Goal: Information Seeking & Learning: Learn about a topic

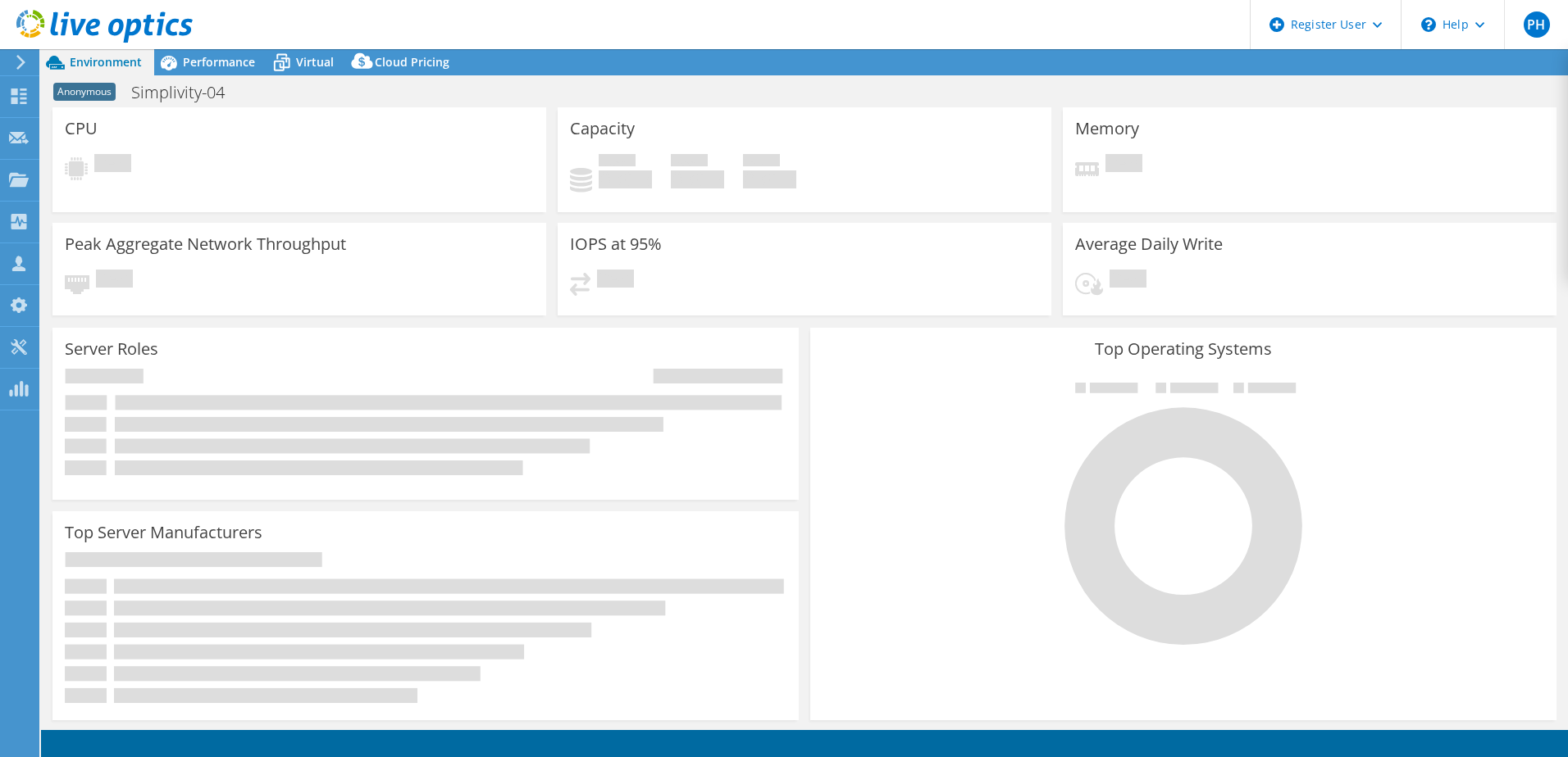
select select "USD"
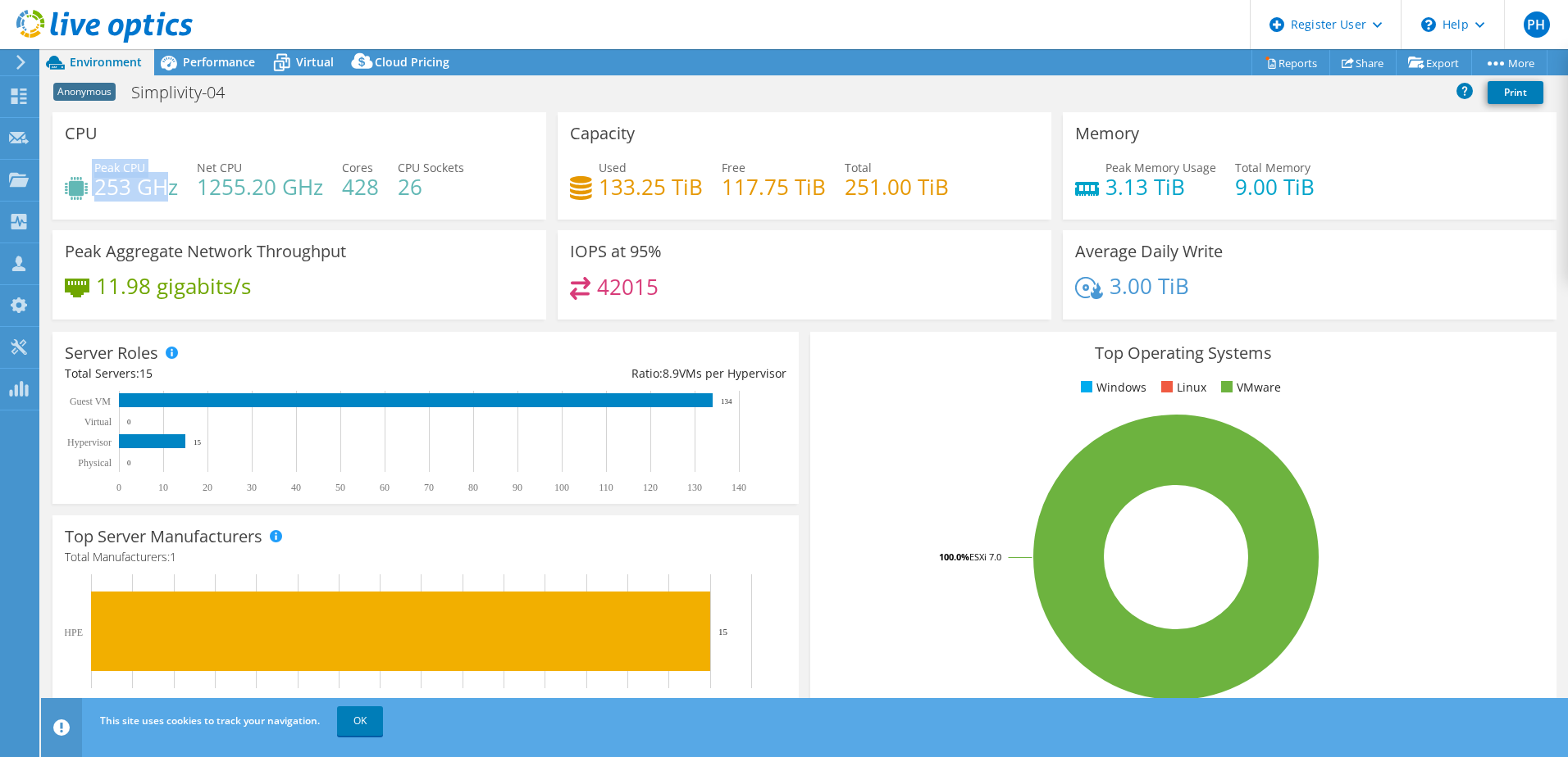
drag, startPoint x: 91, startPoint y: 192, endPoint x: 170, endPoint y: 196, distance: 79.1
click at [170, 196] on div "Peak CPU 253 GHz" at bounding box center [122, 177] width 113 height 37
drag, startPoint x: 170, startPoint y: 196, endPoint x: 178, endPoint y: 204, distance: 11.3
click at [178, 204] on div "Peak CPU 253 GHz Net CPU 1255.20 GHz Cores 428 CPU Sockets 26" at bounding box center [300, 185] width 469 height 54
drag, startPoint x: 196, startPoint y: 196, endPoint x: 293, endPoint y: 204, distance: 97.3
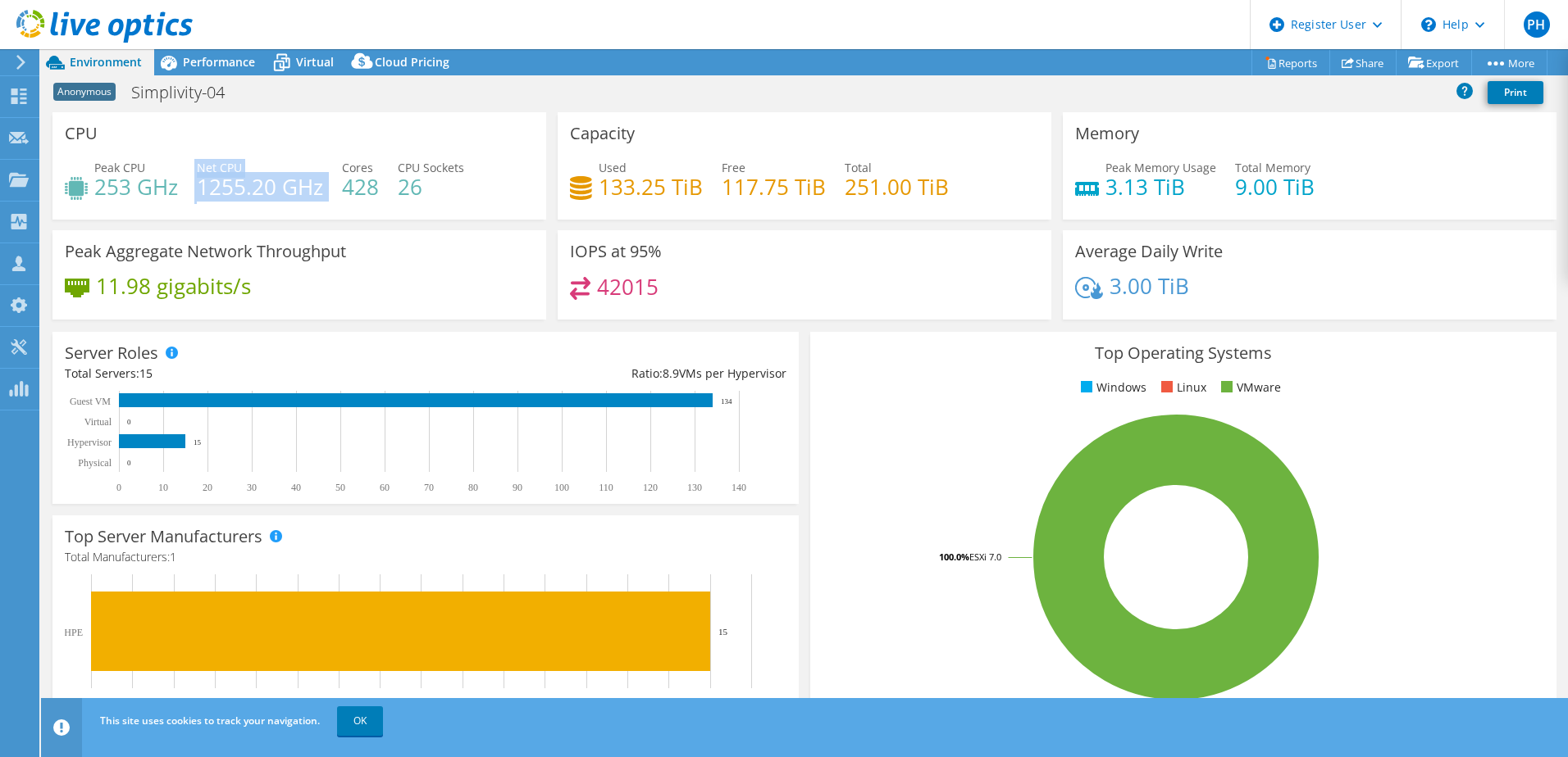
click at [293, 204] on div "Peak CPU 253 GHz Net CPU 1255.20 GHz Cores 428 CPU Sockets 26" at bounding box center [300, 185] width 469 height 54
drag, startPoint x: 293, startPoint y: 204, endPoint x: 300, endPoint y: 211, distance: 9.9
click at [300, 211] on div "Peak CPU 253 GHz Net CPU 1255.20 GHz Cores 428 CPU Sockets 26" at bounding box center [300, 185] width 469 height 54
click at [344, 193] on h4 "428" at bounding box center [360, 187] width 37 height 18
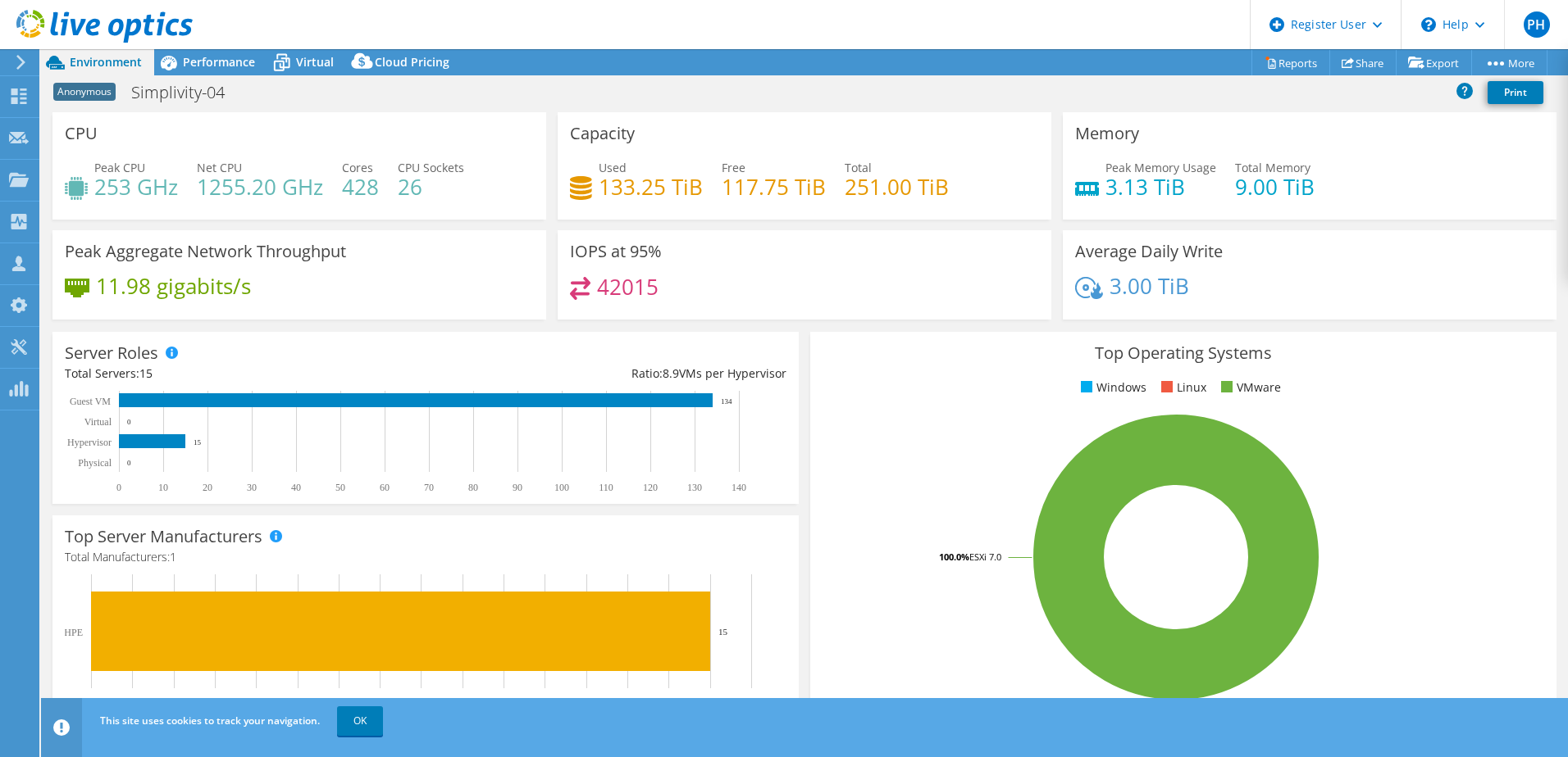
drag, startPoint x: 344, startPoint y: 193, endPoint x: 342, endPoint y: 219, distance: 26.1
click at [342, 219] on div "CPU Peak CPU 253 GHz Net CPU 1255.20 GHz Cores 428 CPU Sockets 26" at bounding box center [299, 165] width 493 height 107
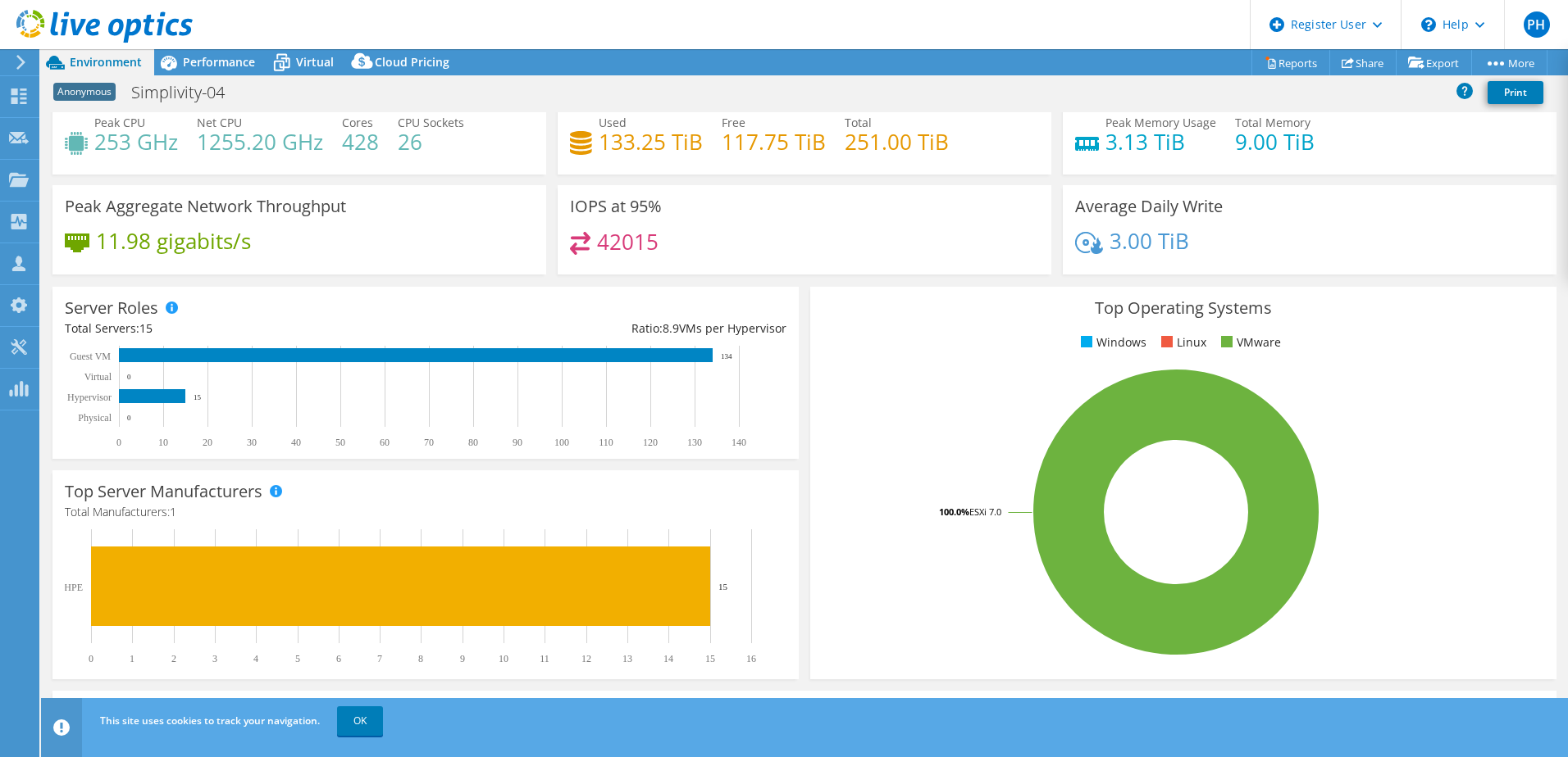
scroll to position [82, 0]
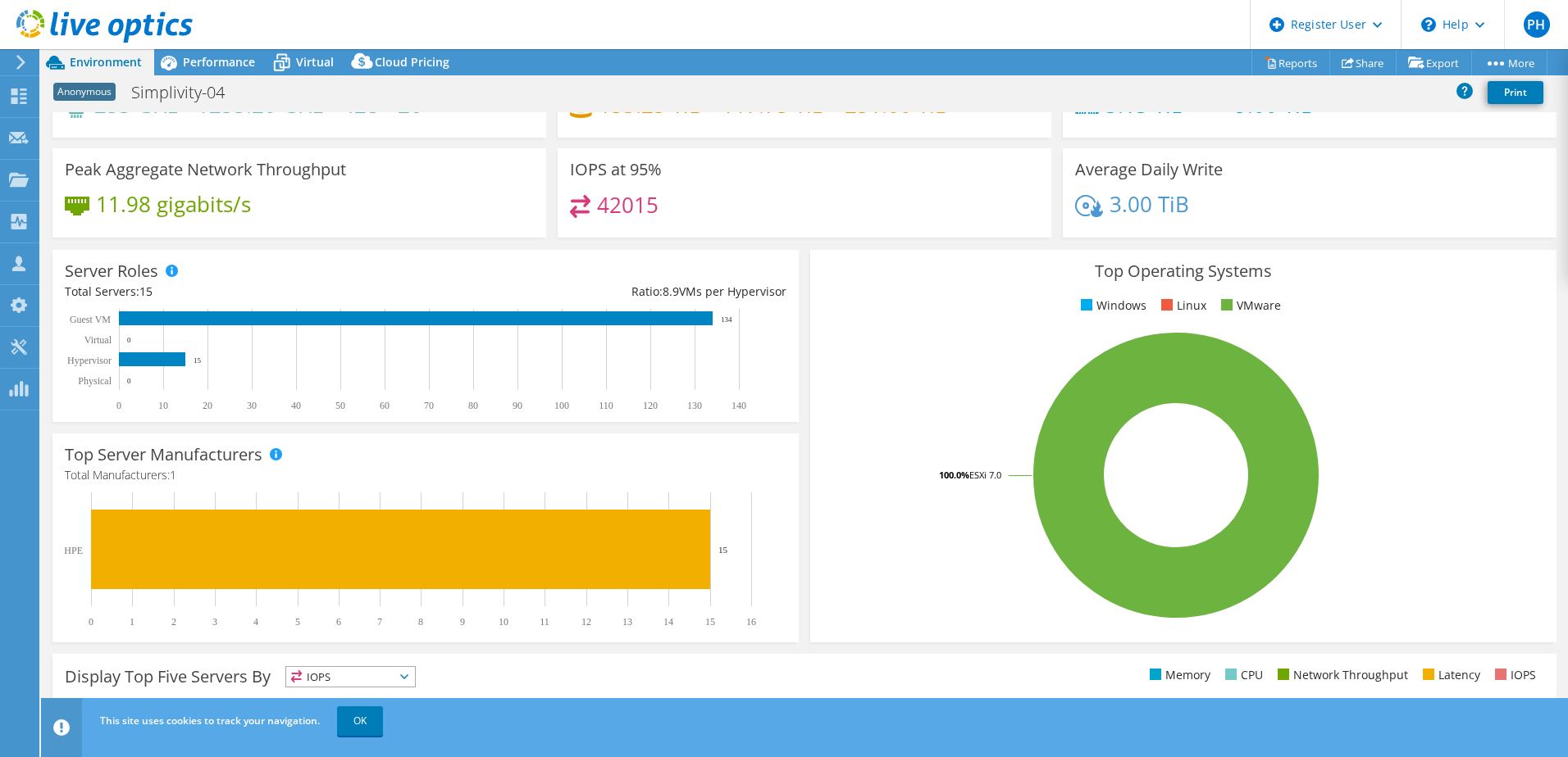
click at [104, 203] on h4 "11.98 gigabits/s" at bounding box center [173, 204] width 155 height 18
drag, startPoint x: 104, startPoint y: 203, endPoint x: 263, endPoint y: 217, distance: 159.6
click at [263, 217] on div "11.98 gigabits/s" at bounding box center [300, 212] width 469 height 34
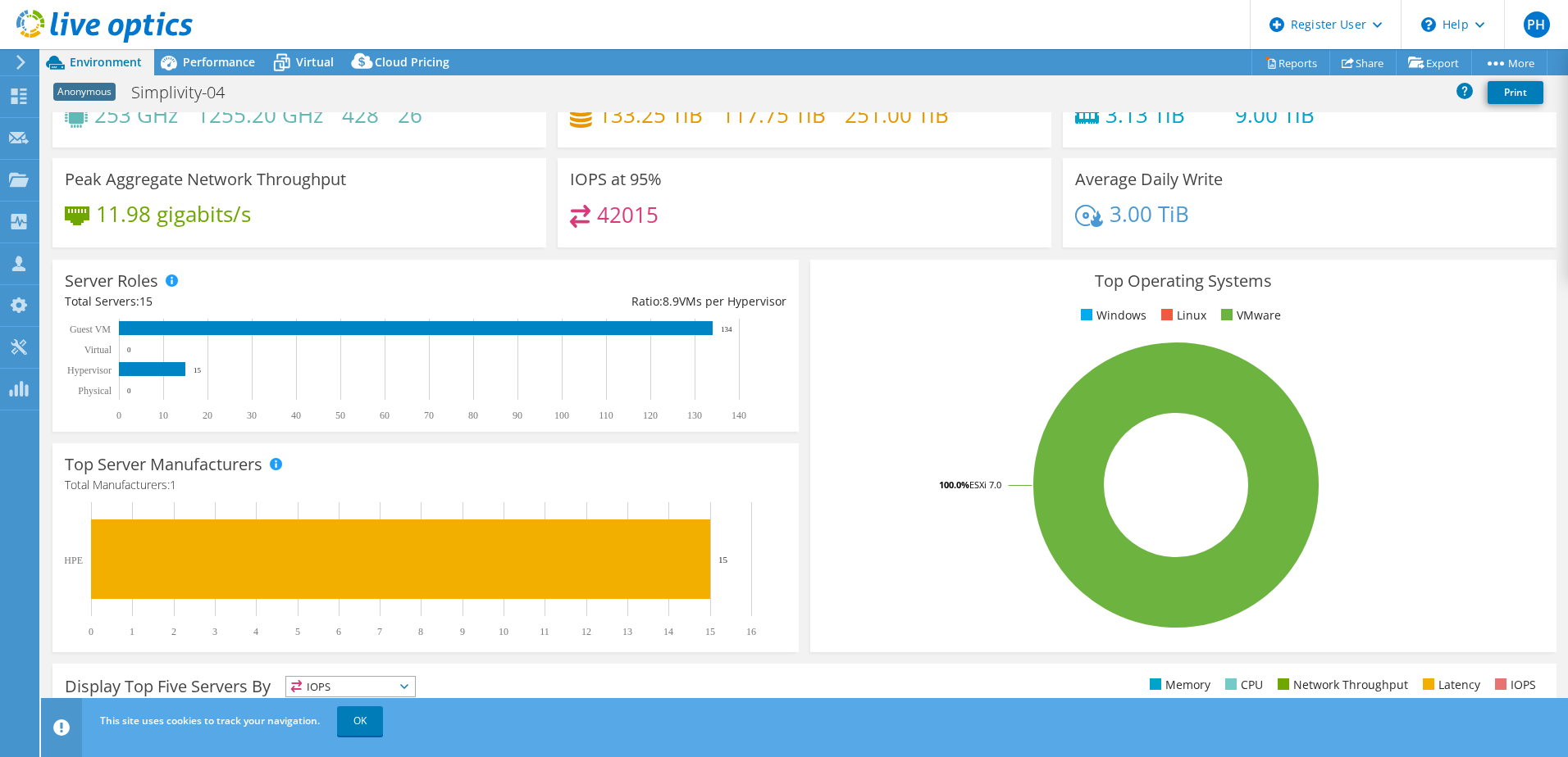
scroll to position [0, 0]
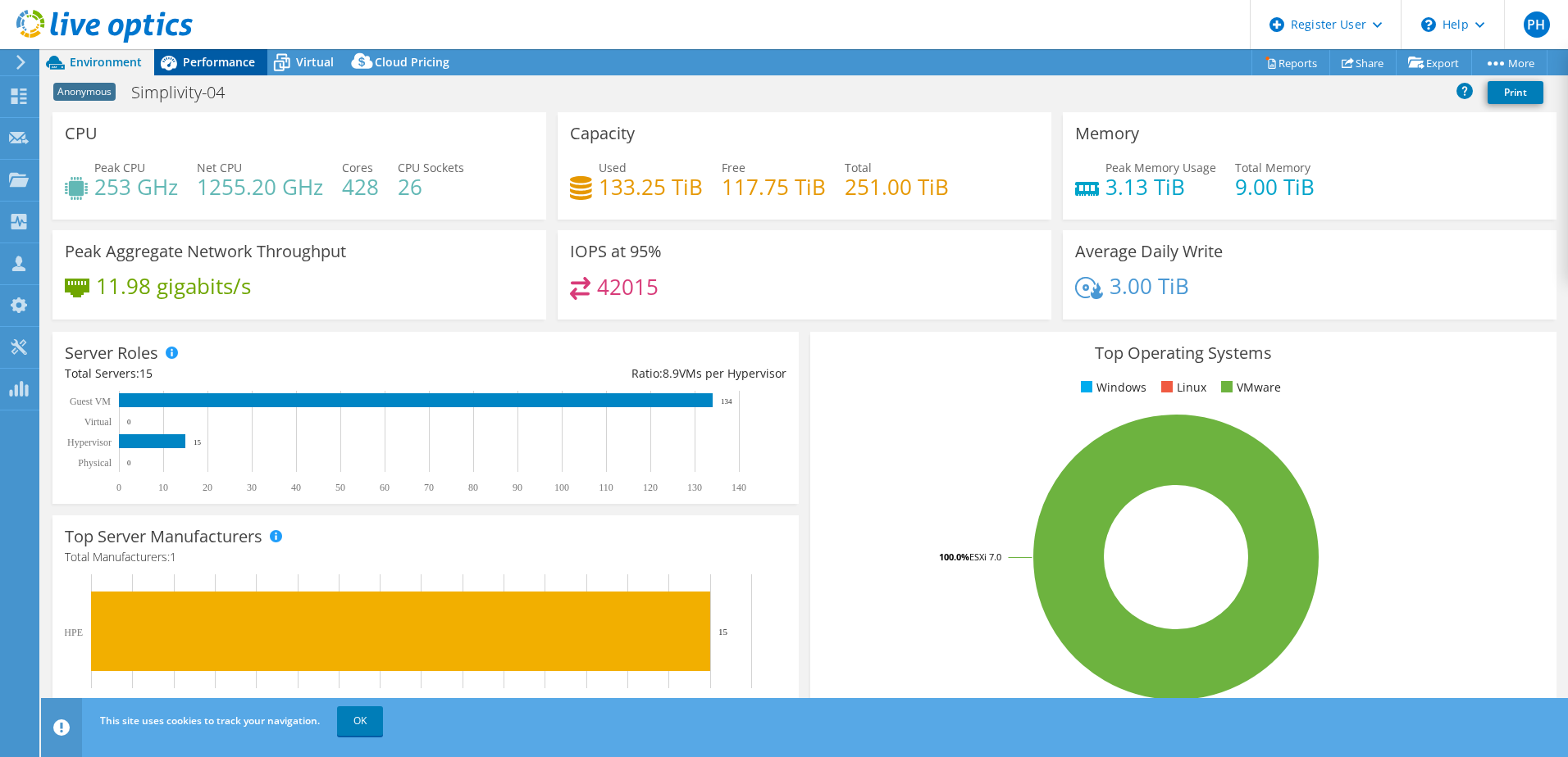
click at [189, 69] on span "Performance" at bounding box center [219, 62] width 72 height 16
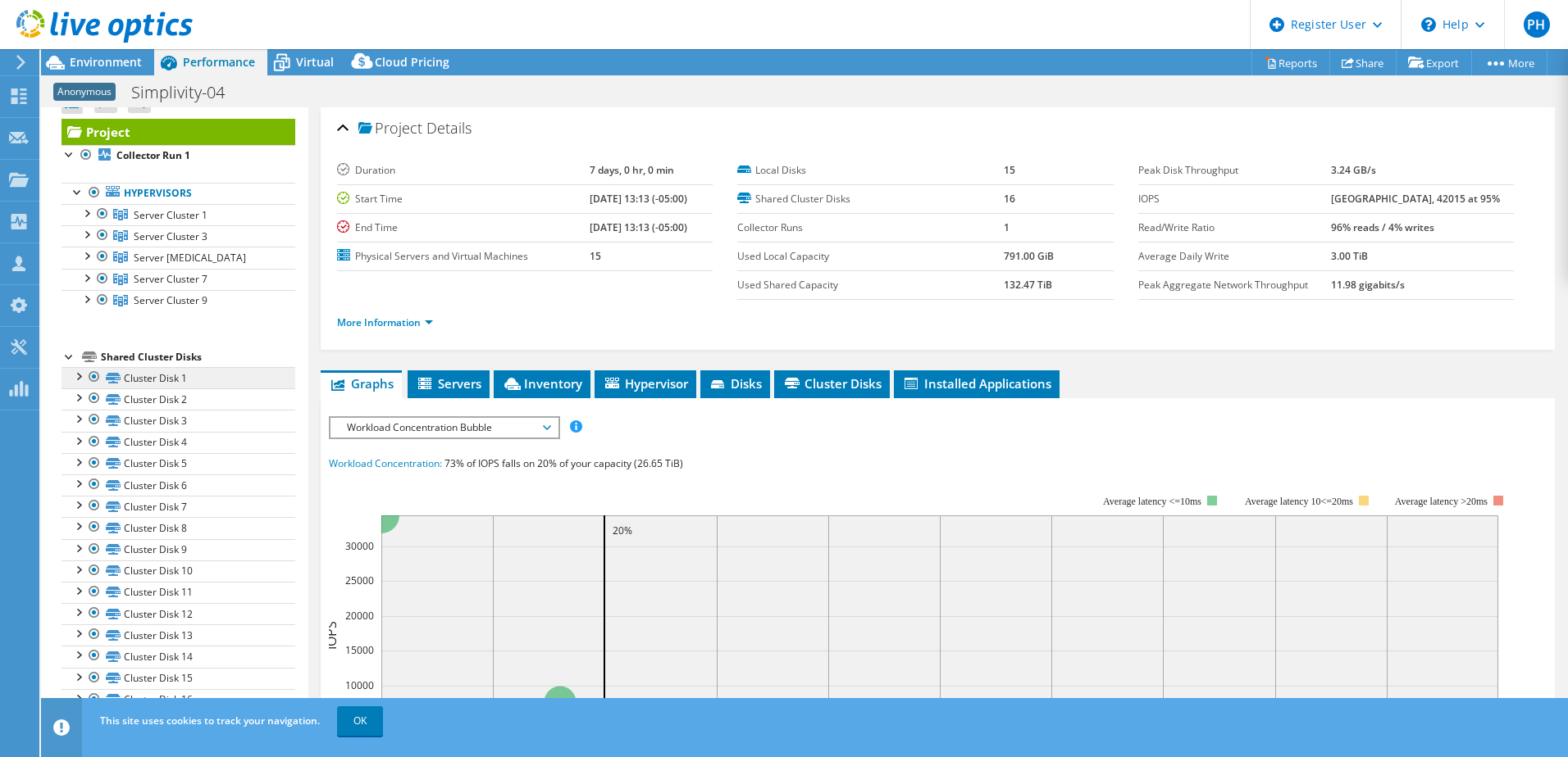
scroll to position [28, 0]
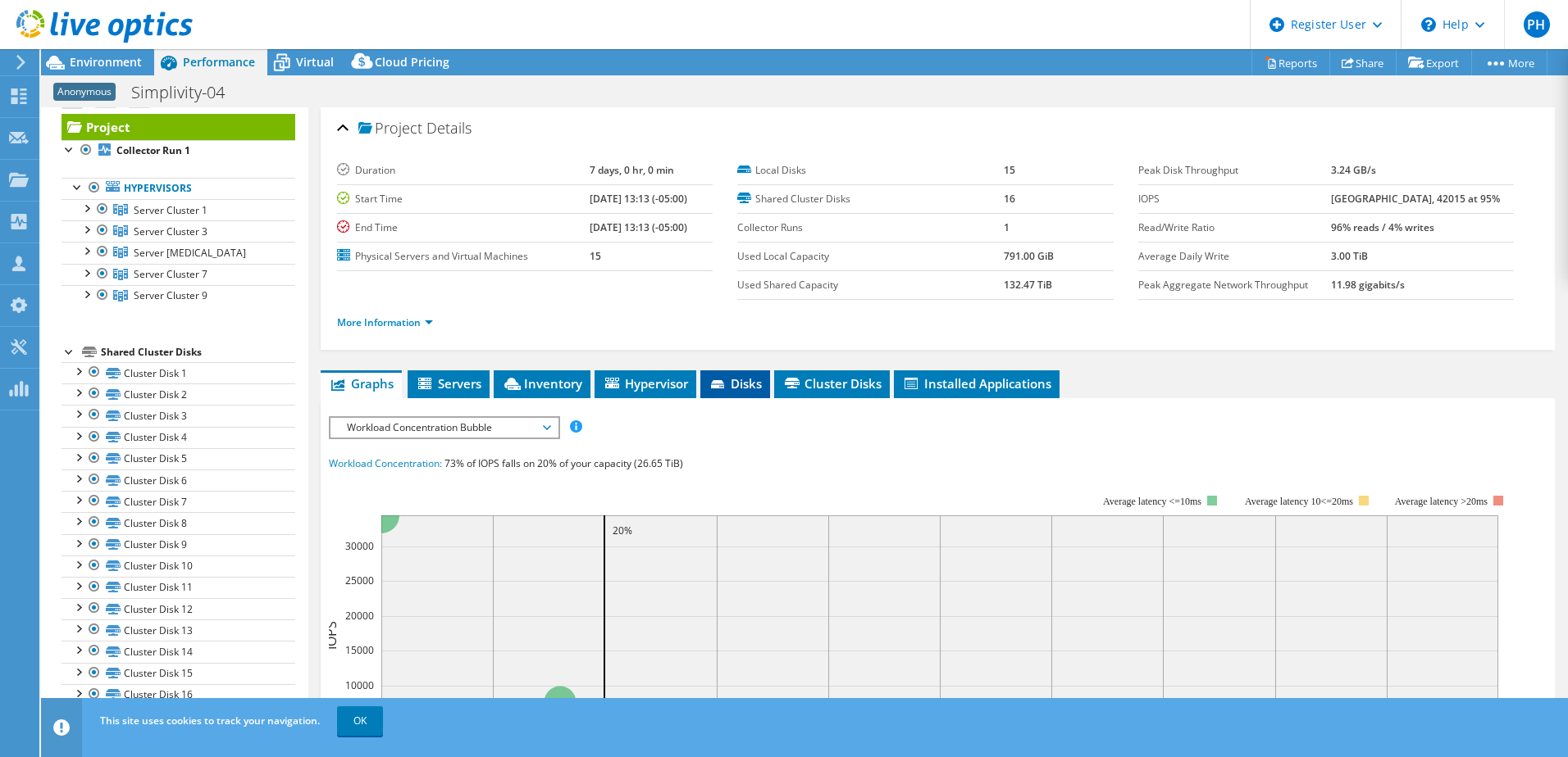
click at [739, 378] on span "Disks" at bounding box center [735, 383] width 54 height 17
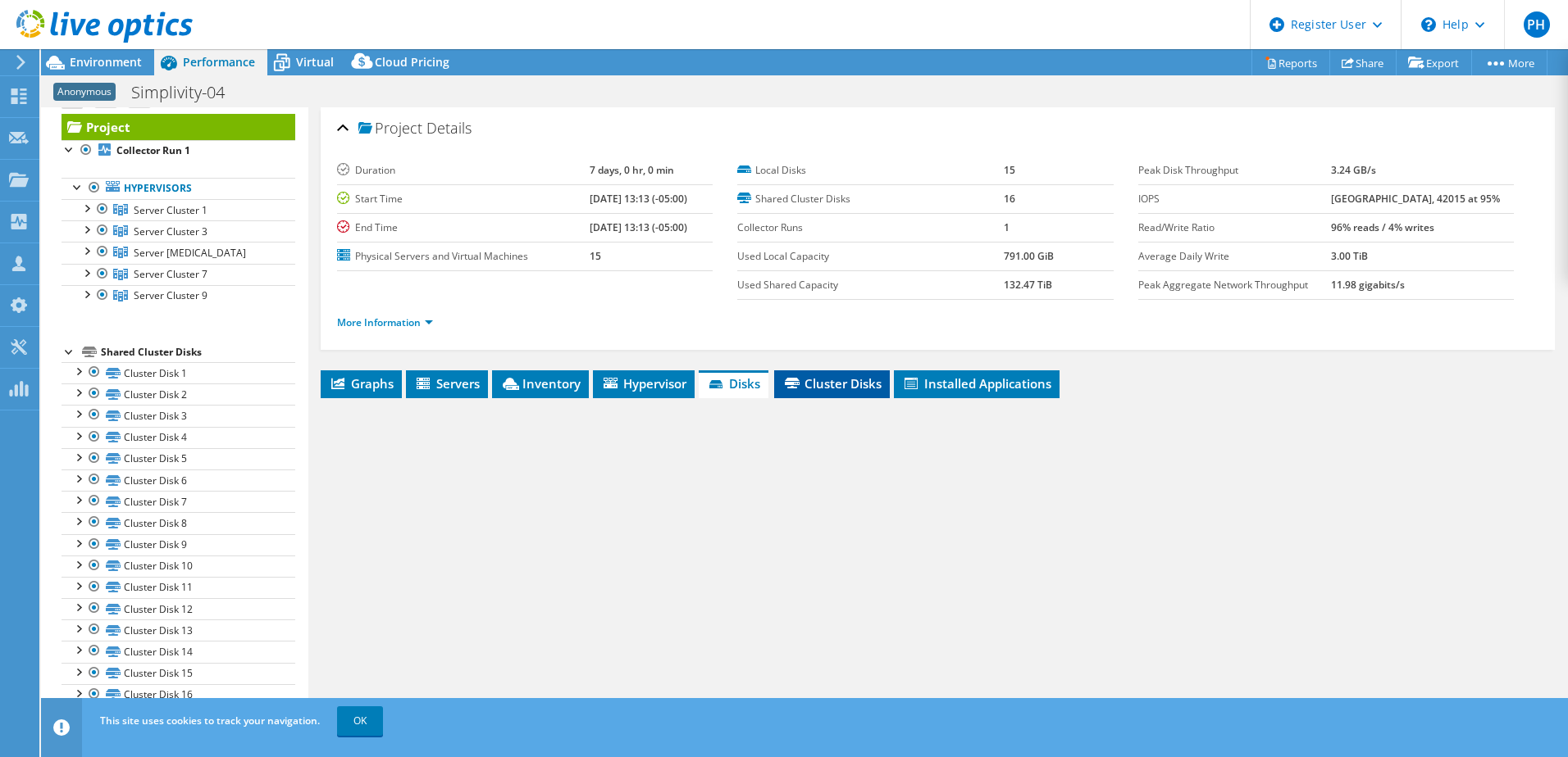
click at [819, 386] on span "Cluster Disks" at bounding box center [832, 383] width 99 height 17
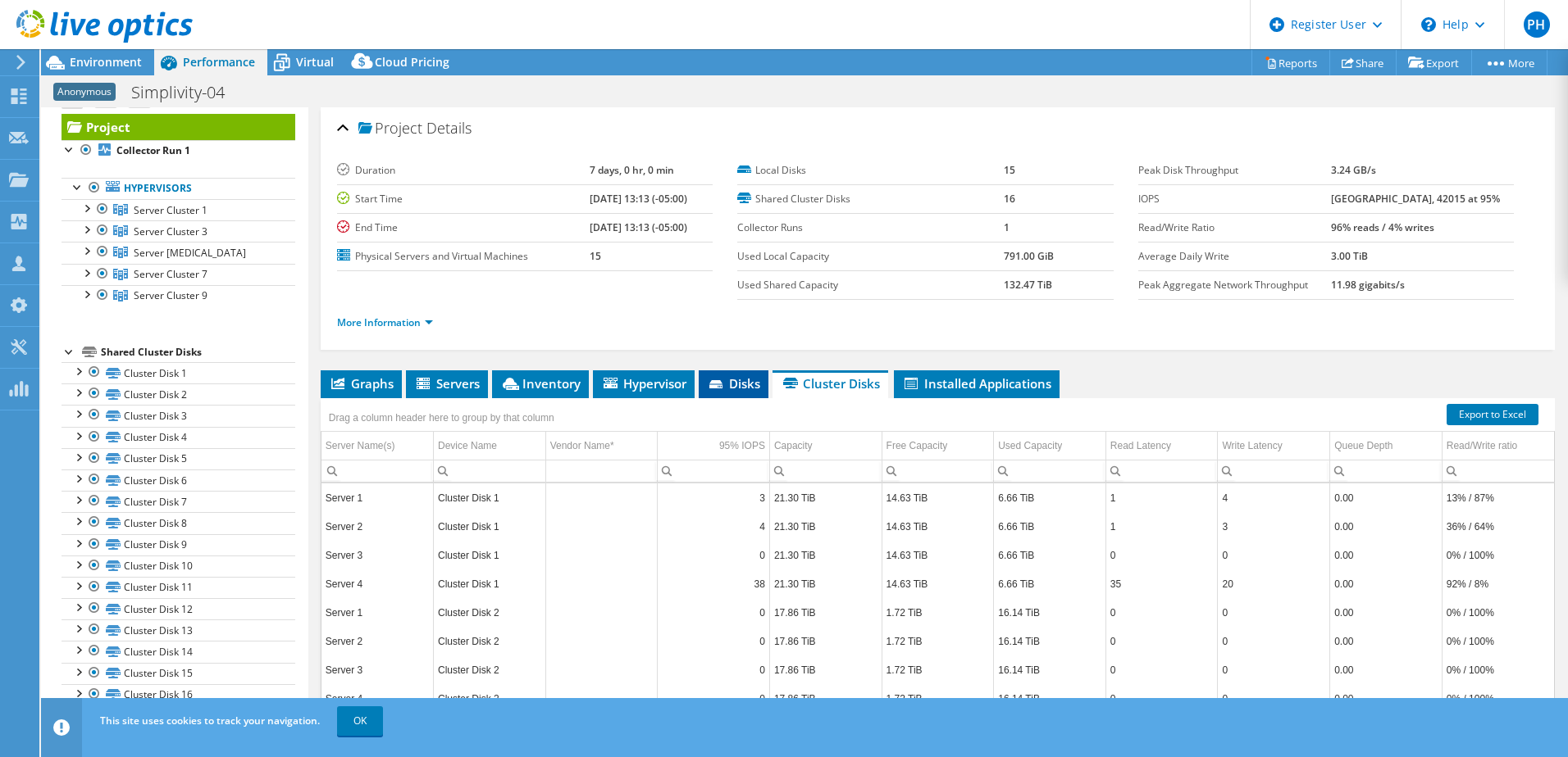
click at [749, 385] on span "Disks" at bounding box center [733, 383] width 54 height 17
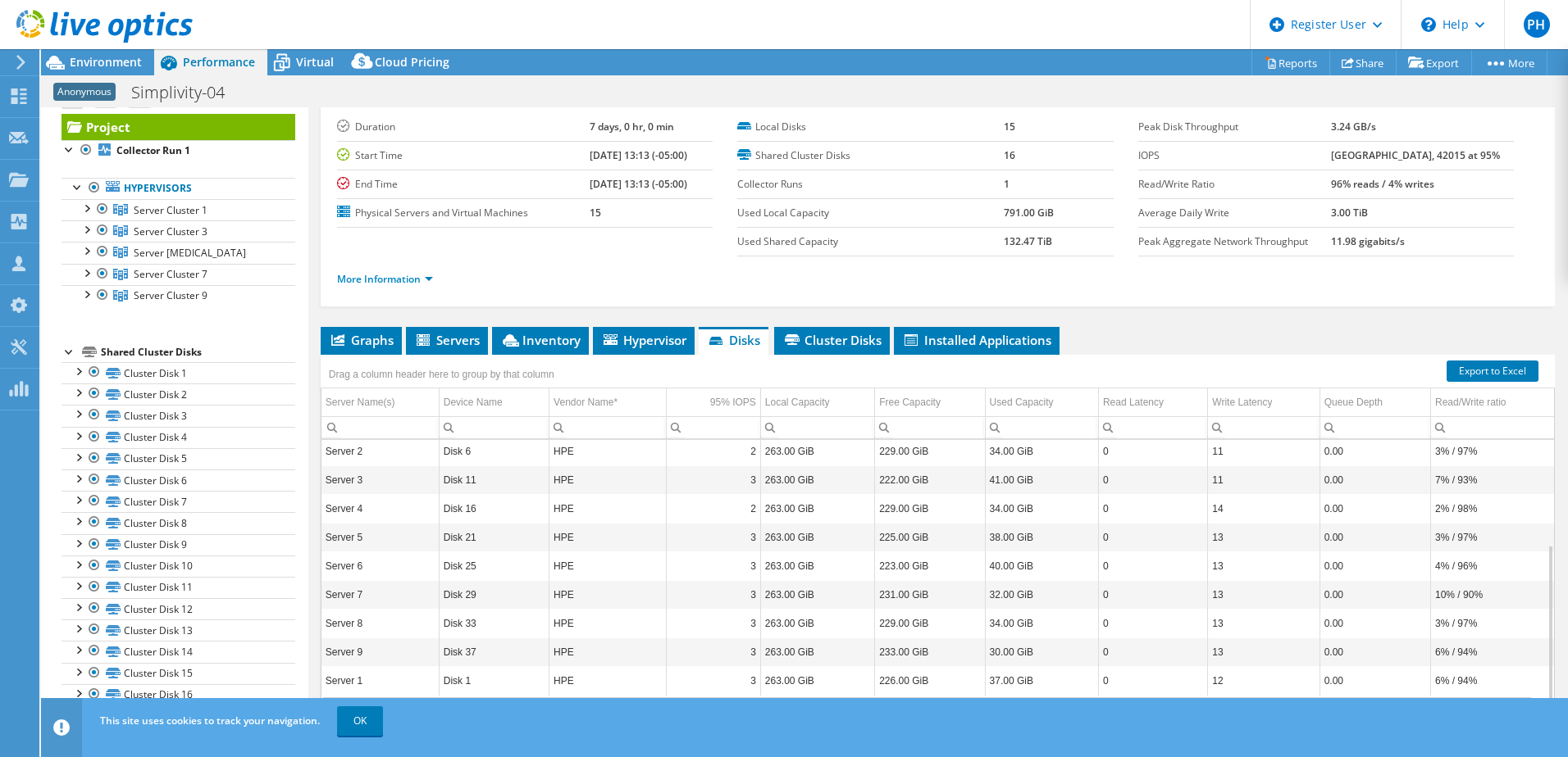
scroll to position [84, 0]
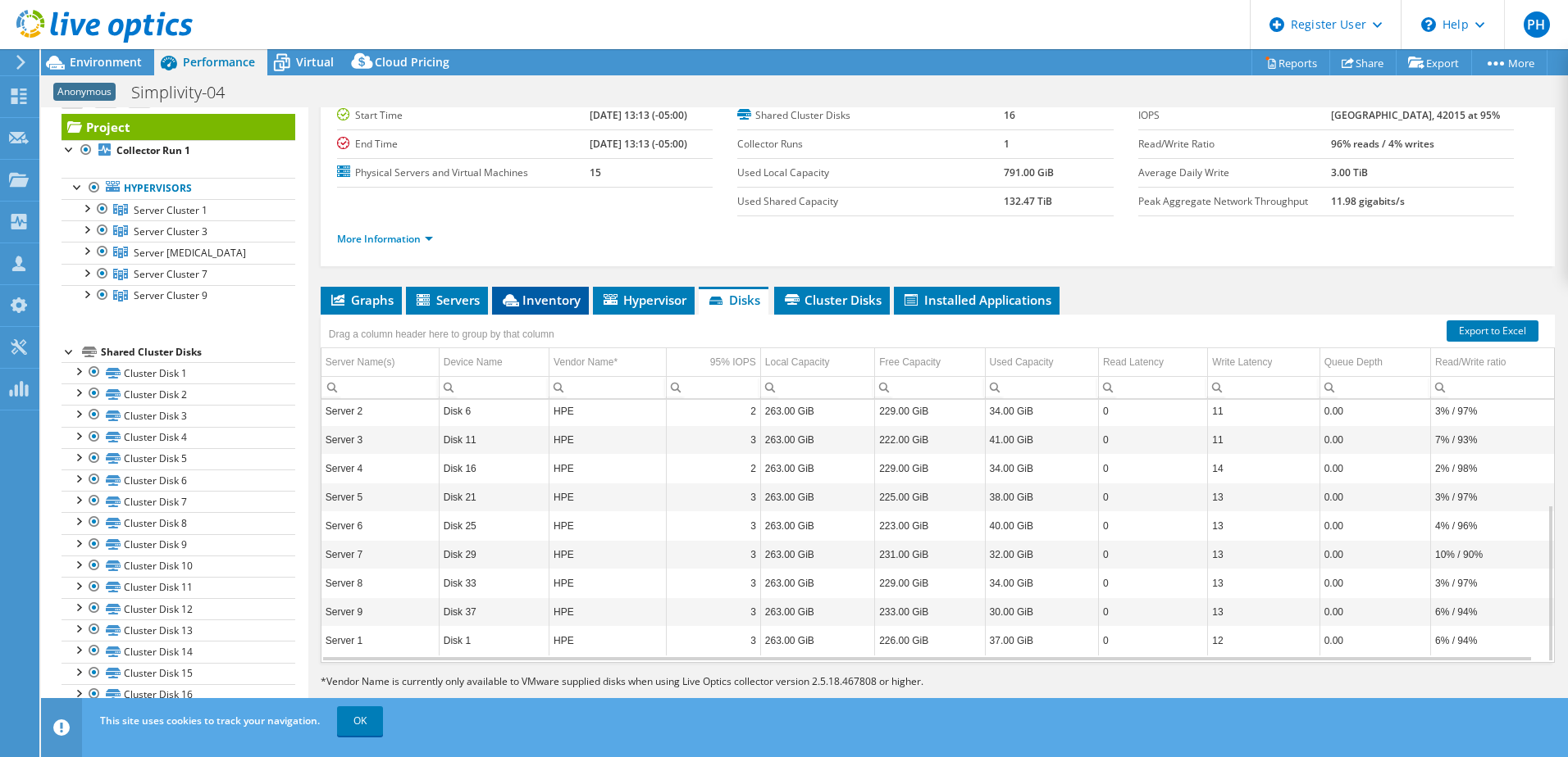
click at [529, 298] on span "Inventory" at bounding box center [540, 300] width 81 height 17
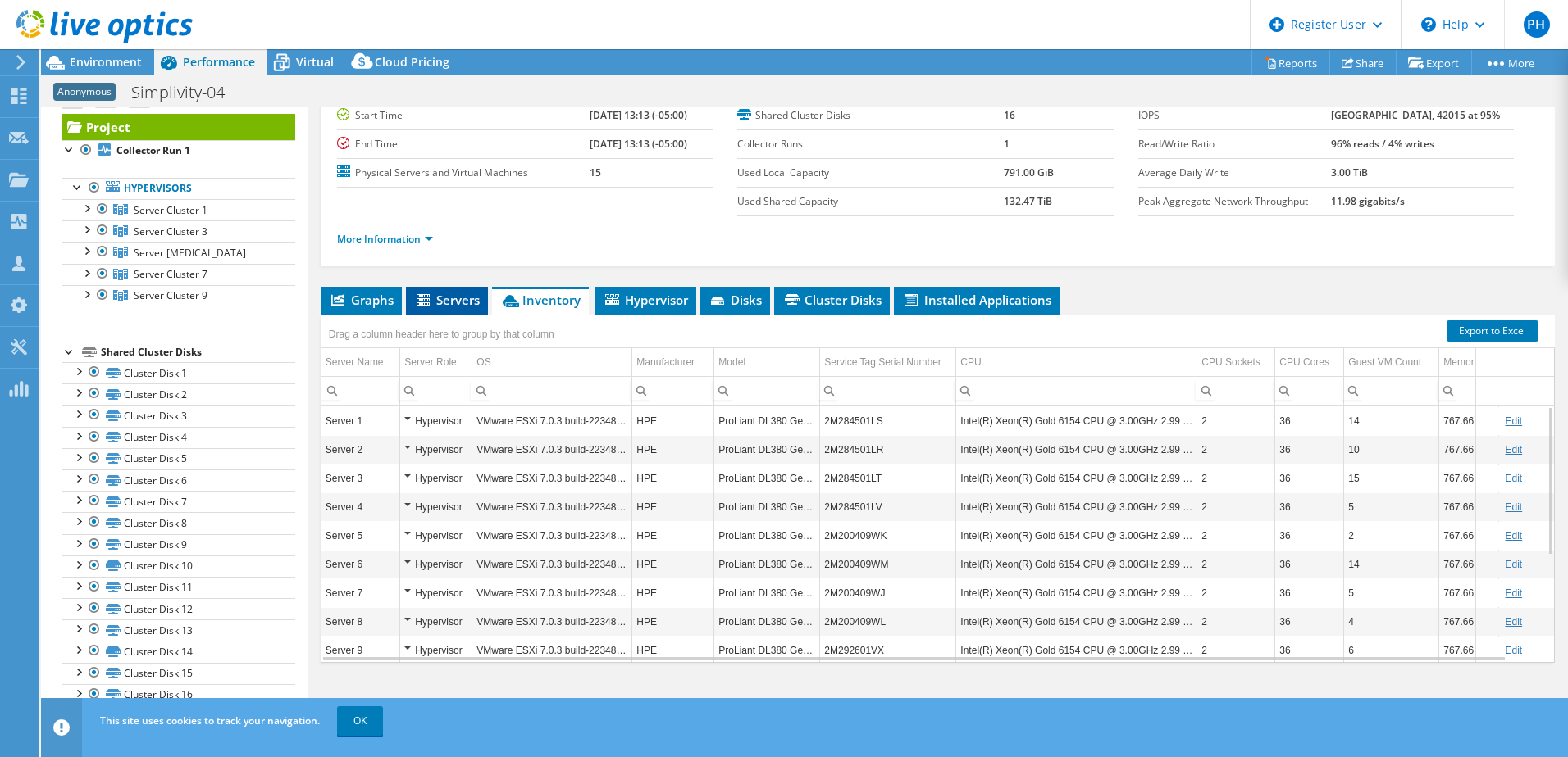
click at [474, 311] on li "Servers" at bounding box center [447, 301] width 82 height 28
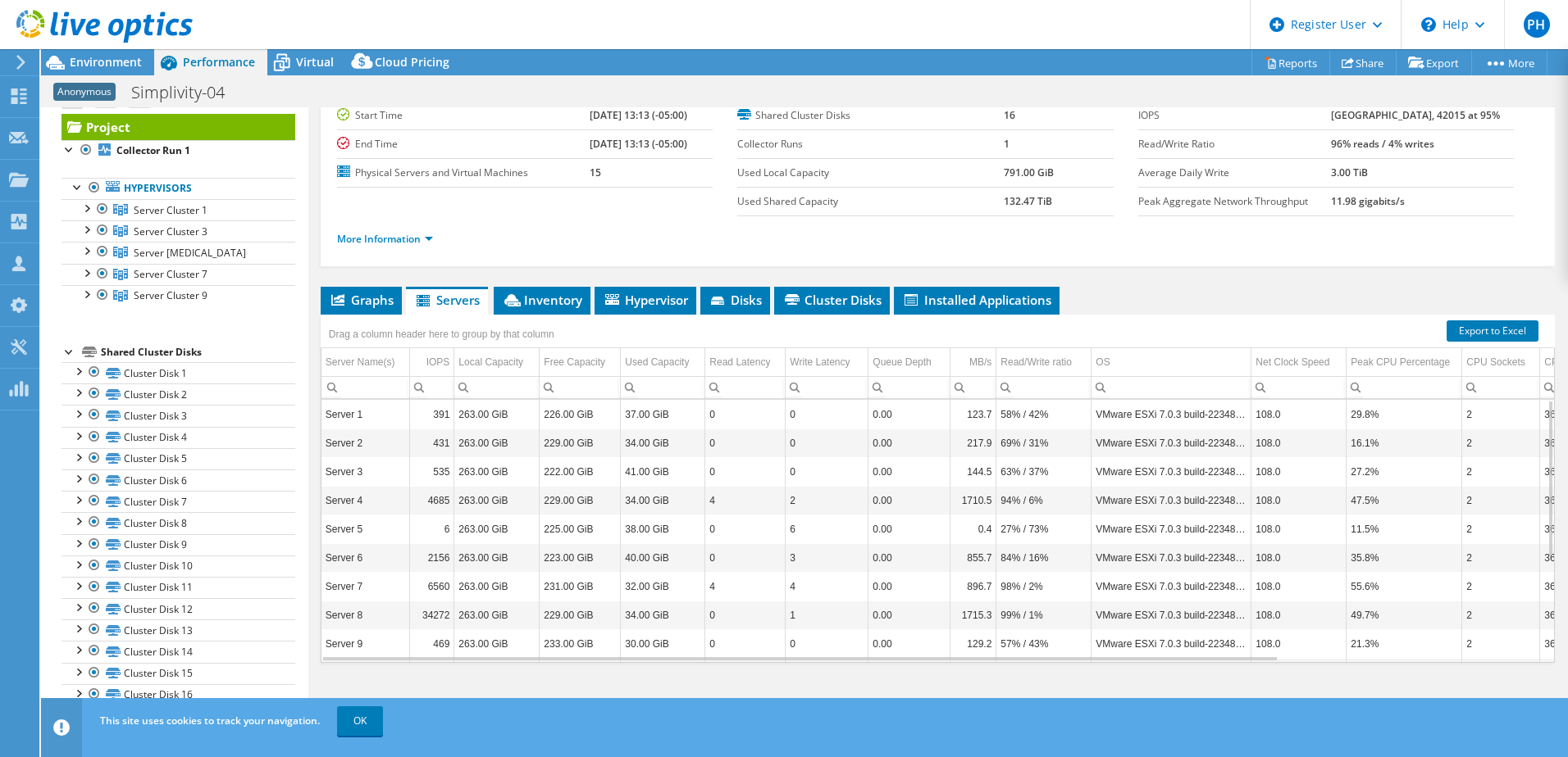
scroll to position [0, 0]
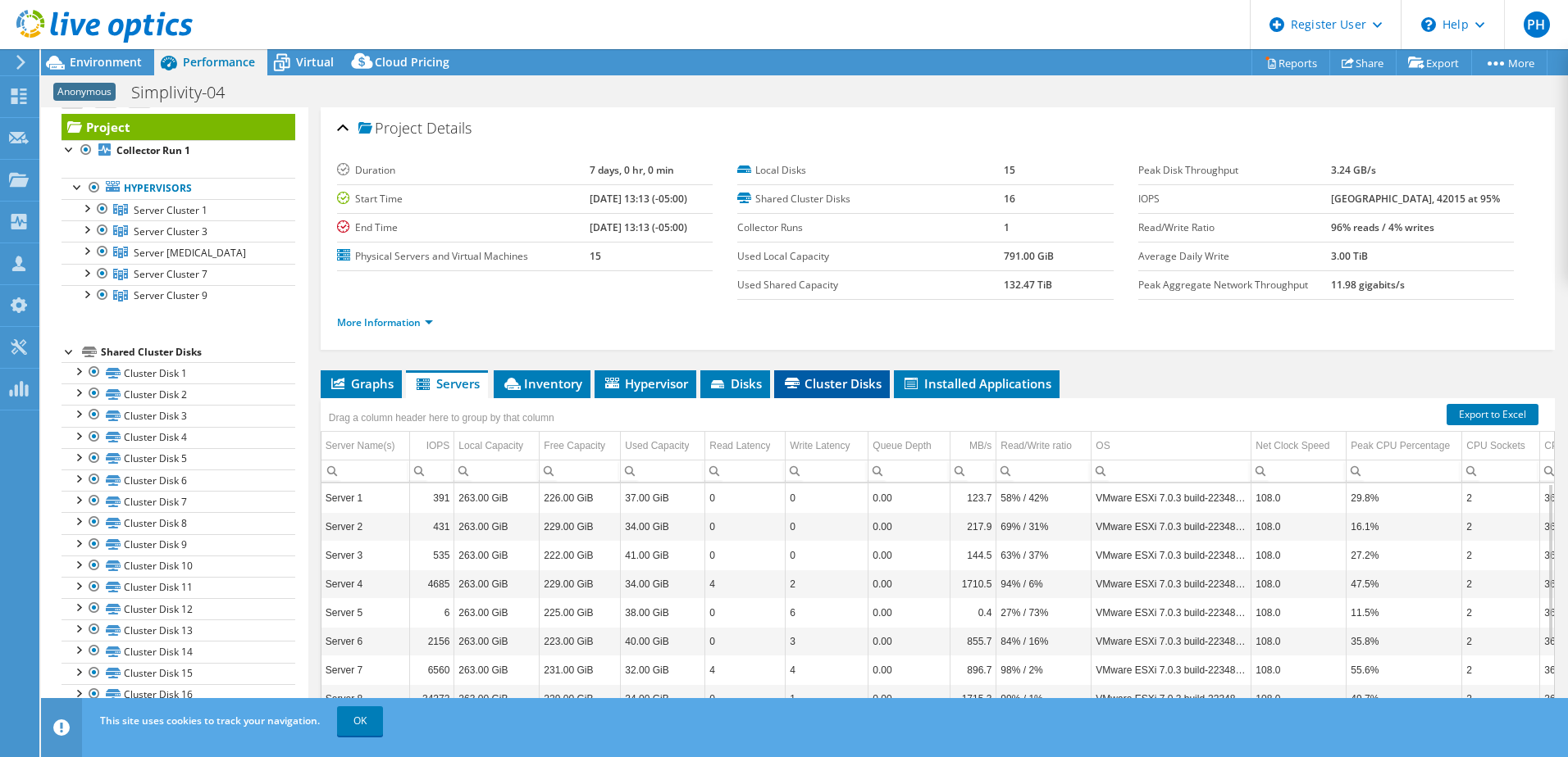
click at [869, 377] on span "Cluster Disks" at bounding box center [832, 383] width 99 height 17
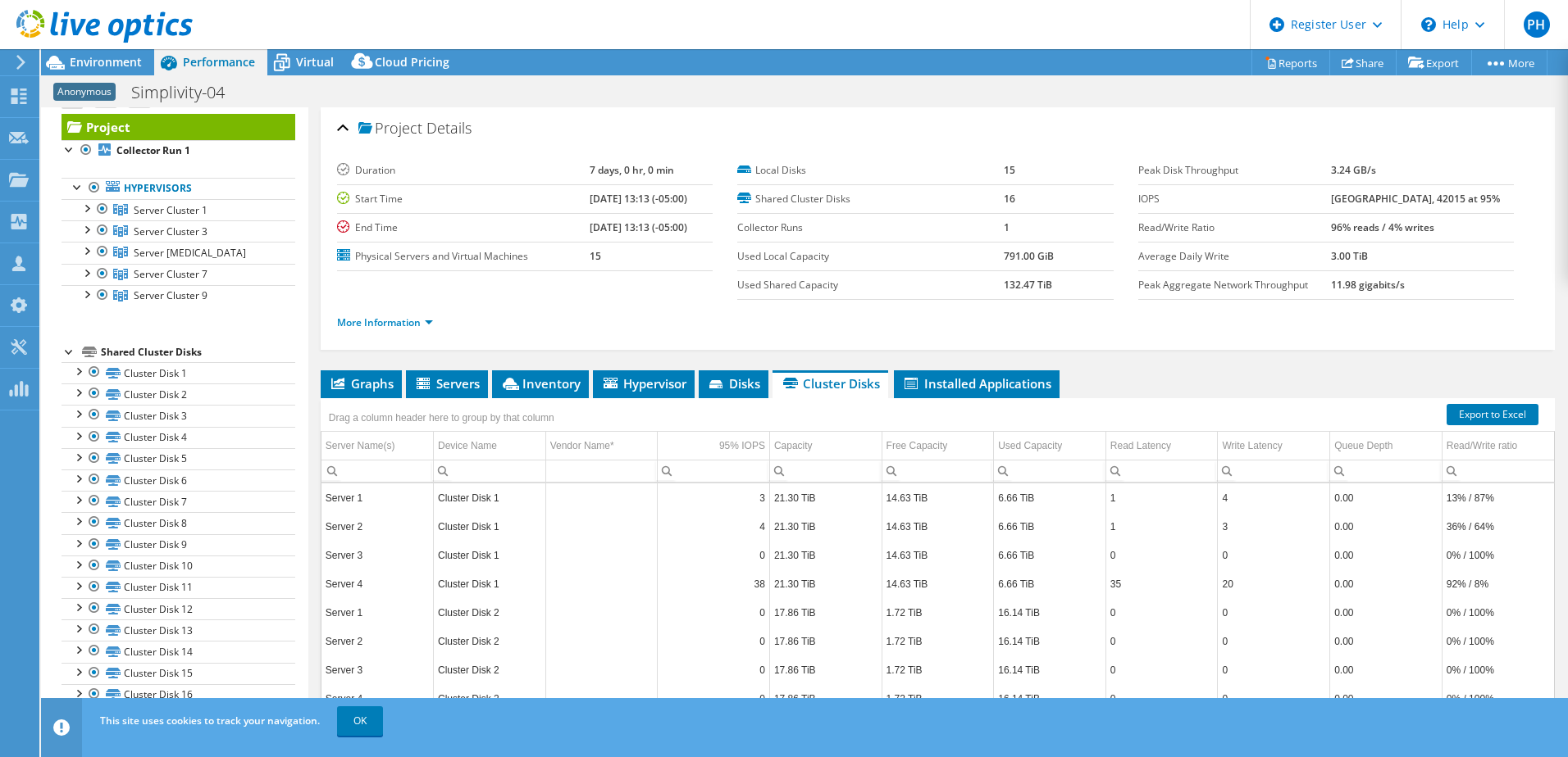
click at [1118, 387] on ul "Graphs Servers Inventory Hypervisor Disks Cluster Disks Installed Applications" at bounding box center [937, 384] width 1234 height 28
click at [991, 258] on label "Used Local Capacity" at bounding box center [870, 256] width 267 height 17
click at [1010, 254] on b "791.00 GiB" at bounding box center [1028, 256] width 50 height 14
drag, startPoint x: 993, startPoint y: 255, endPoint x: 1038, endPoint y: 255, distance: 45.0
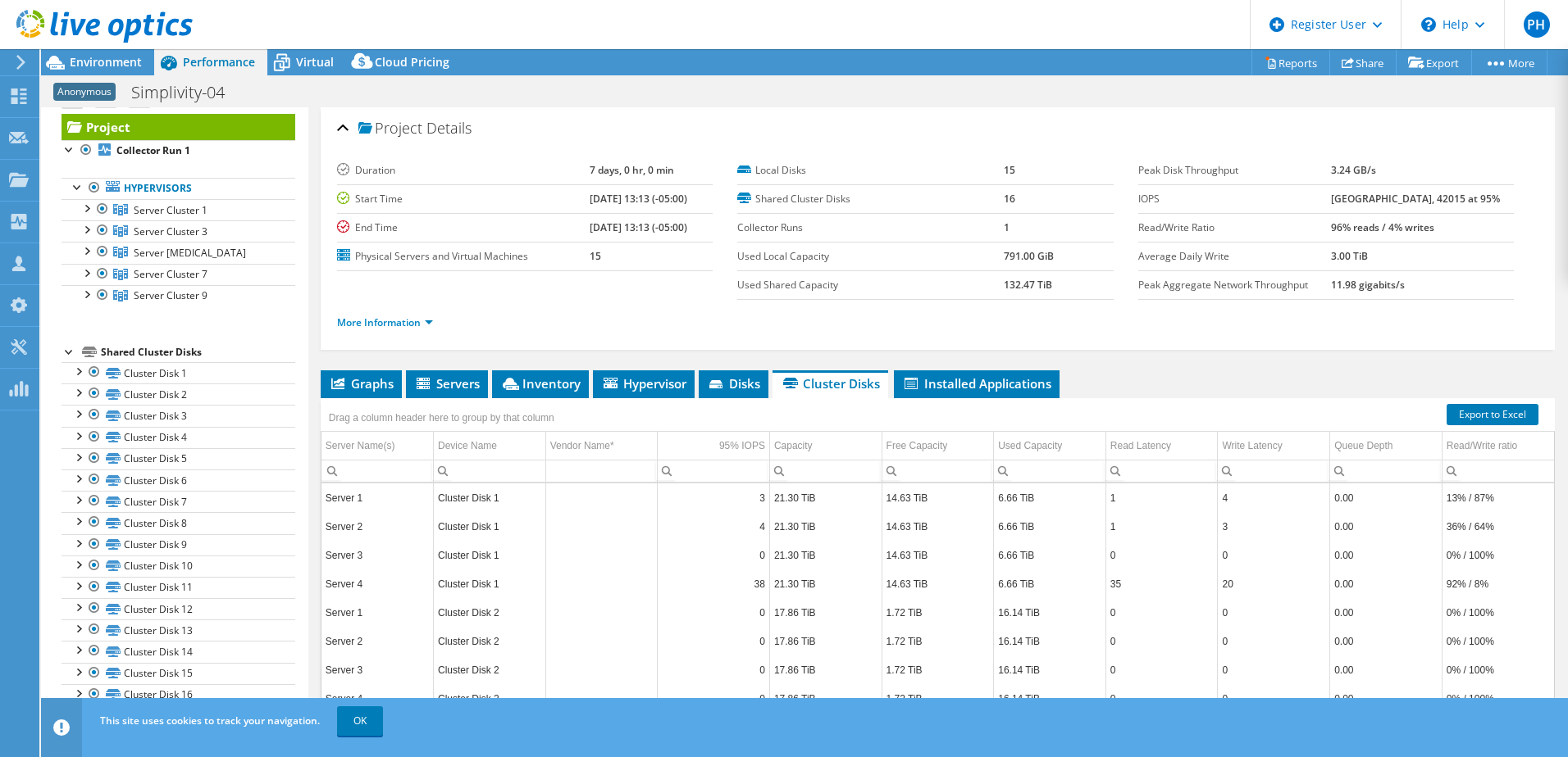
click at [1038, 255] on tr "Used Local Capacity 791.00 GiB" at bounding box center [925, 256] width 376 height 28
drag, startPoint x: 1038, startPoint y: 255, endPoint x: 992, endPoint y: 282, distance: 53.3
click at [992, 282] on label "Used Shared Capacity" at bounding box center [870, 285] width 267 height 17
drag, startPoint x: 992, startPoint y: 285, endPoint x: 1033, endPoint y: 285, distance: 41.0
click at [1033, 285] on tr "Used Shared Capacity 132.47 TiB" at bounding box center [925, 284] width 376 height 28
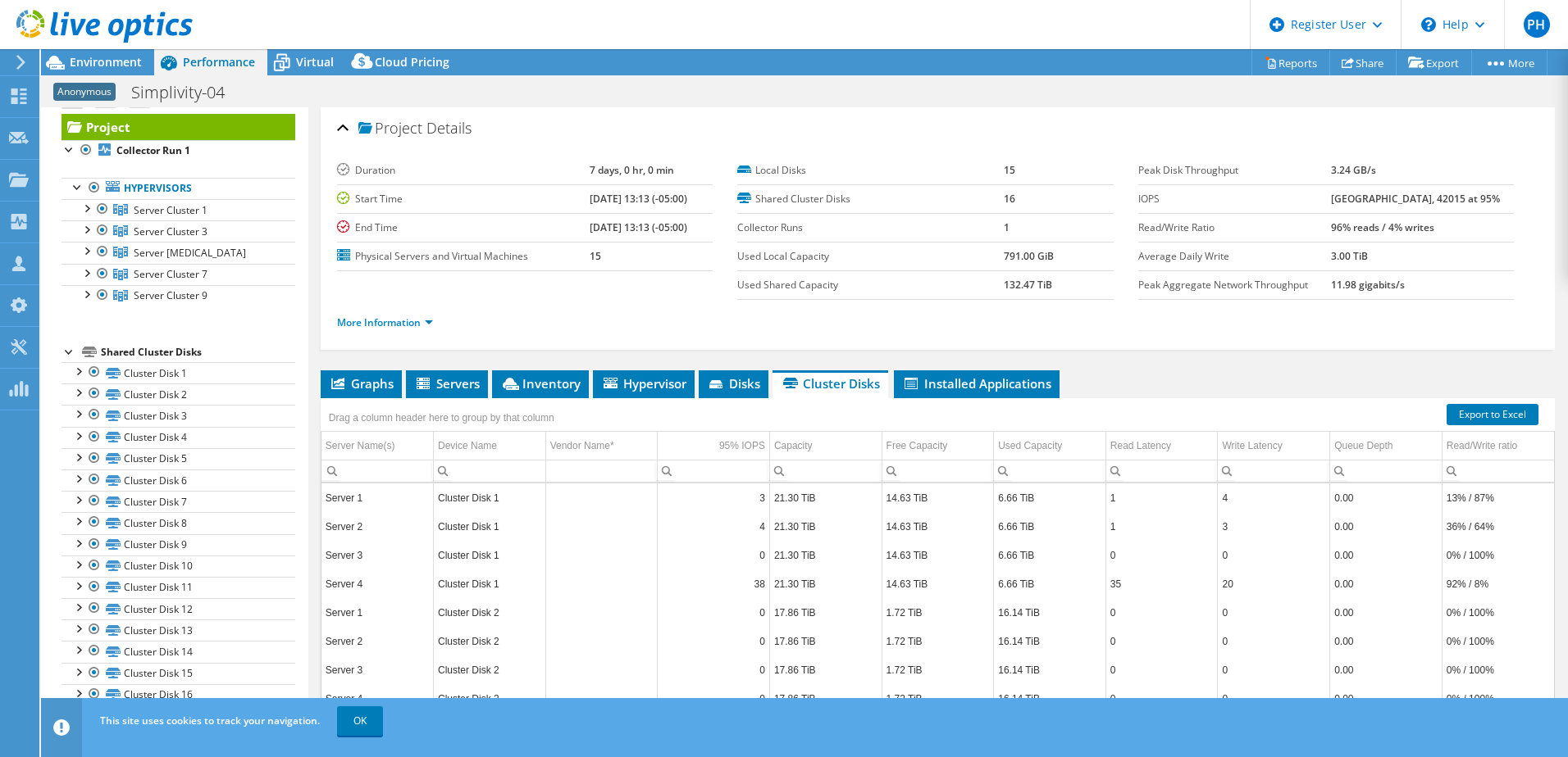
drag, startPoint x: 1033, startPoint y: 285, endPoint x: 1005, endPoint y: 293, distance: 29.1
click at [1005, 293] on td "132.47 TiB" at bounding box center [1058, 284] width 110 height 28
drag, startPoint x: 1000, startPoint y: 263, endPoint x: 1028, endPoint y: 263, distance: 28.0
click at [1028, 263] on td "791.00 GiB" at bounding box center [1058, 256] width 110 height 28
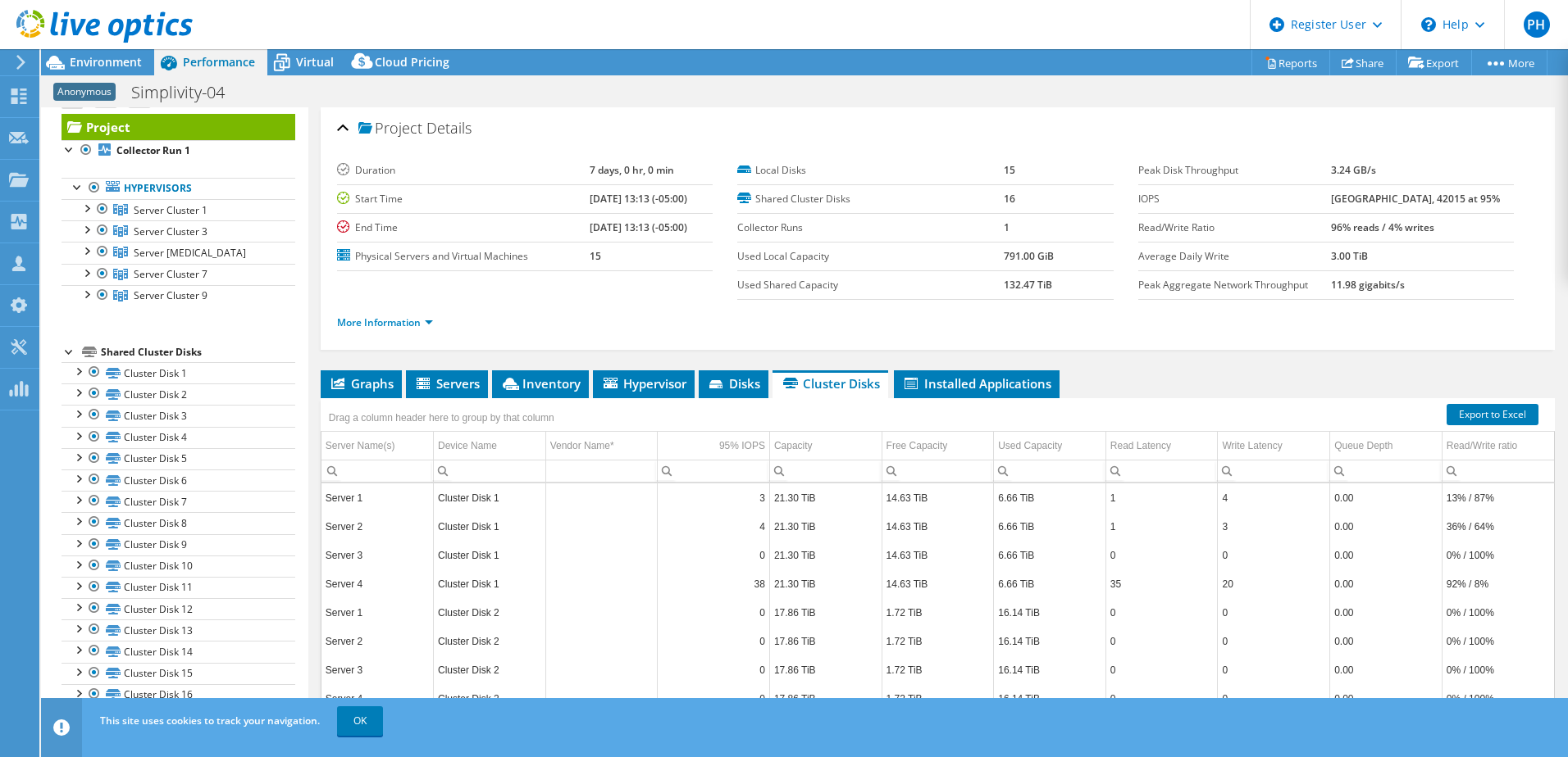
click at [1019, 263] on td "791.00 GiB" at bounding box center [1058, 256] width 110 height 28
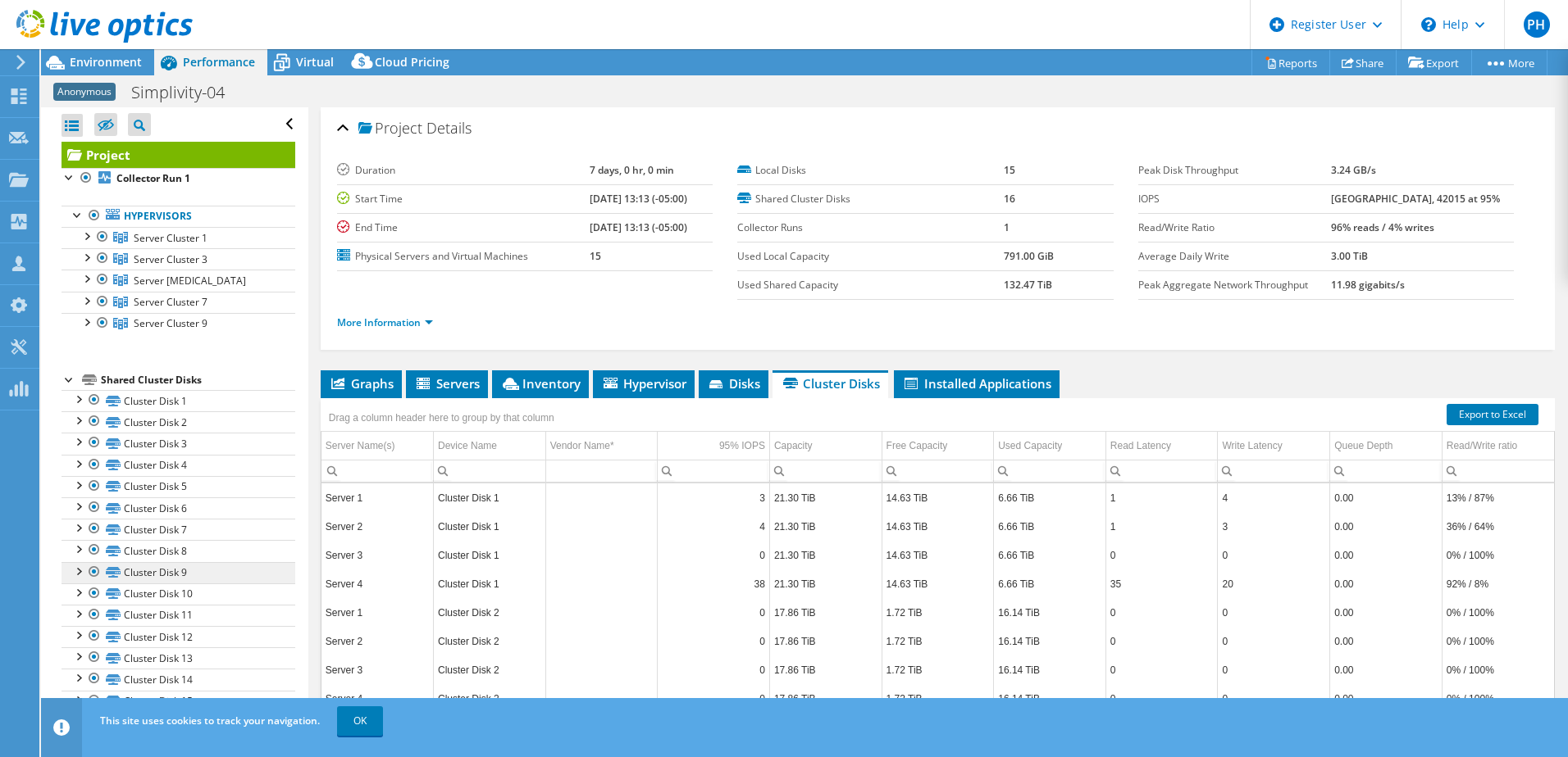
scroll to position [28, 0]
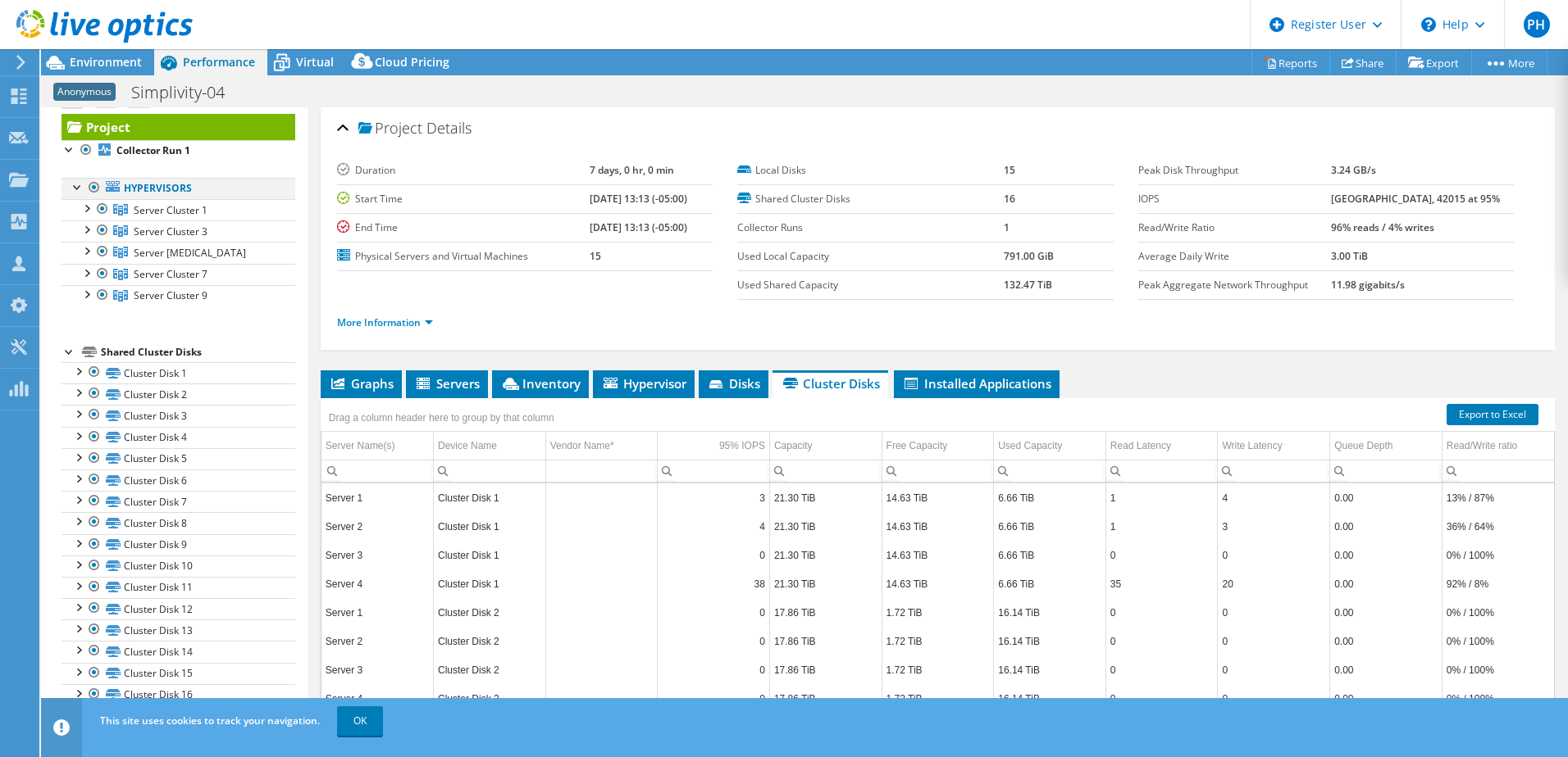
click at [94, 187] on div at bounding box center [93, 188] width 17 height 19
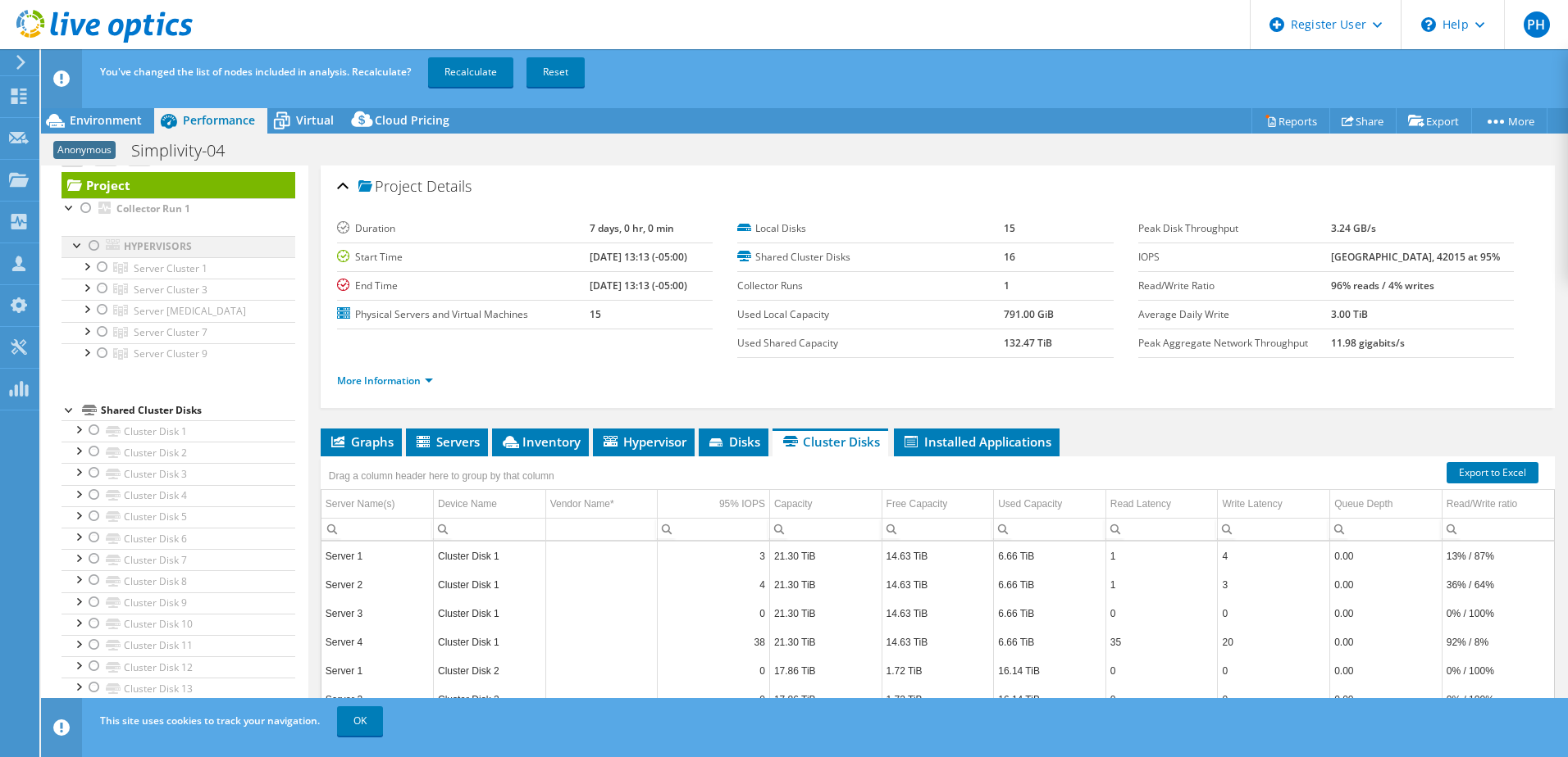
click at [92, 246] on div at bounding box center [93, 246] width 17 height 19
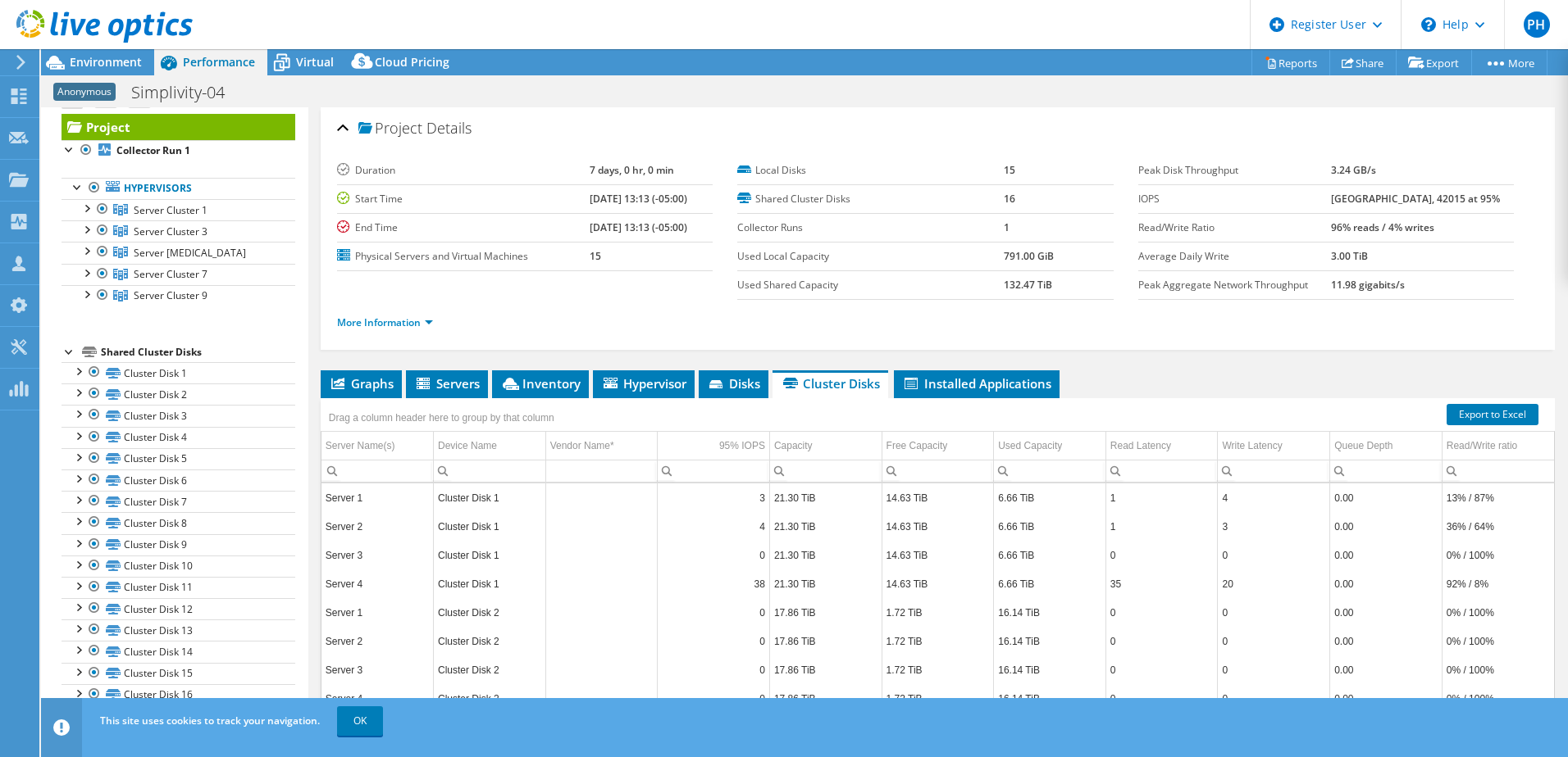
click at [542, 309] on ul "More Information" at bounding box center [937, 320] width 1201 height 22
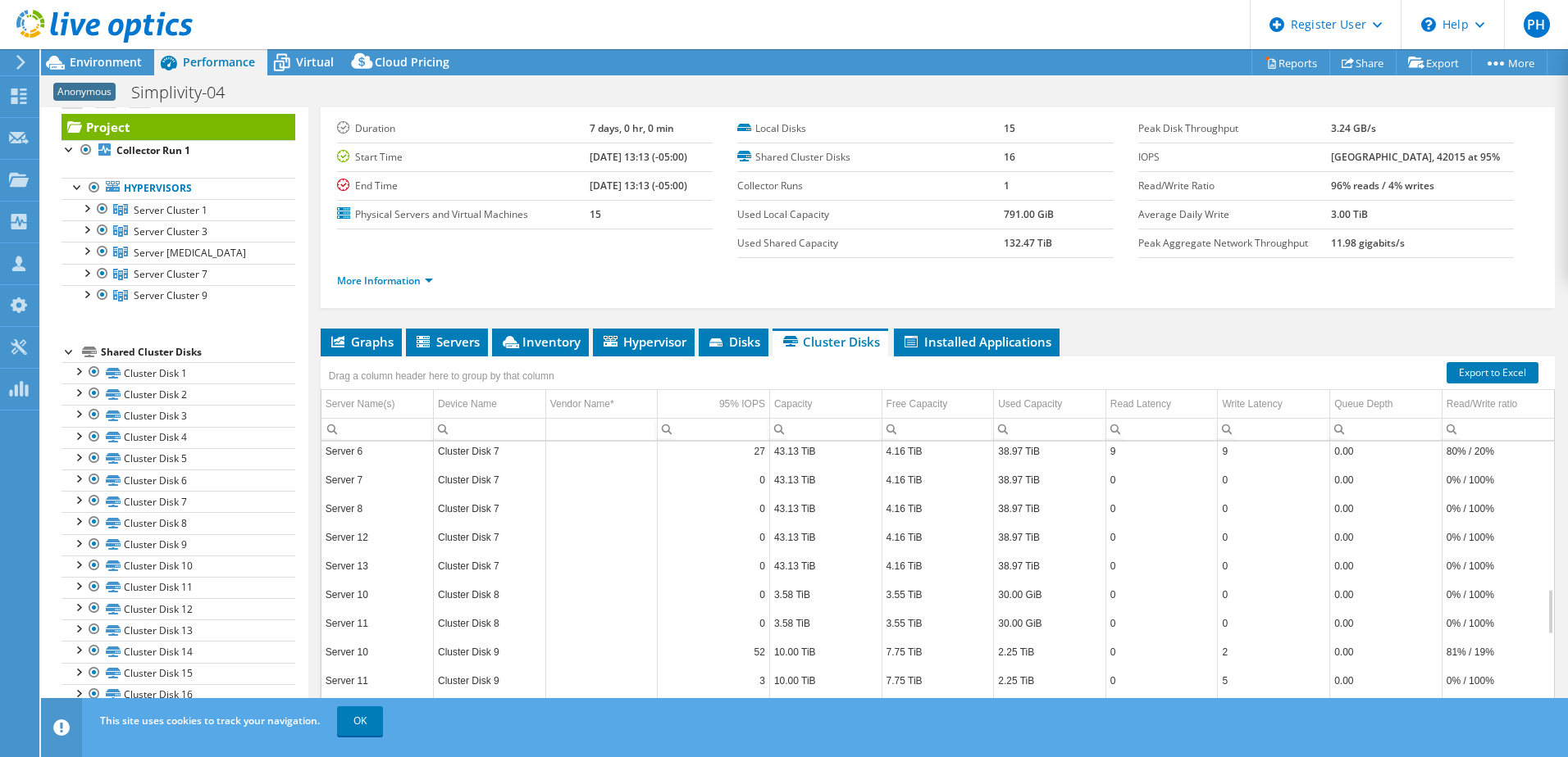
scroll to position [0, 0]
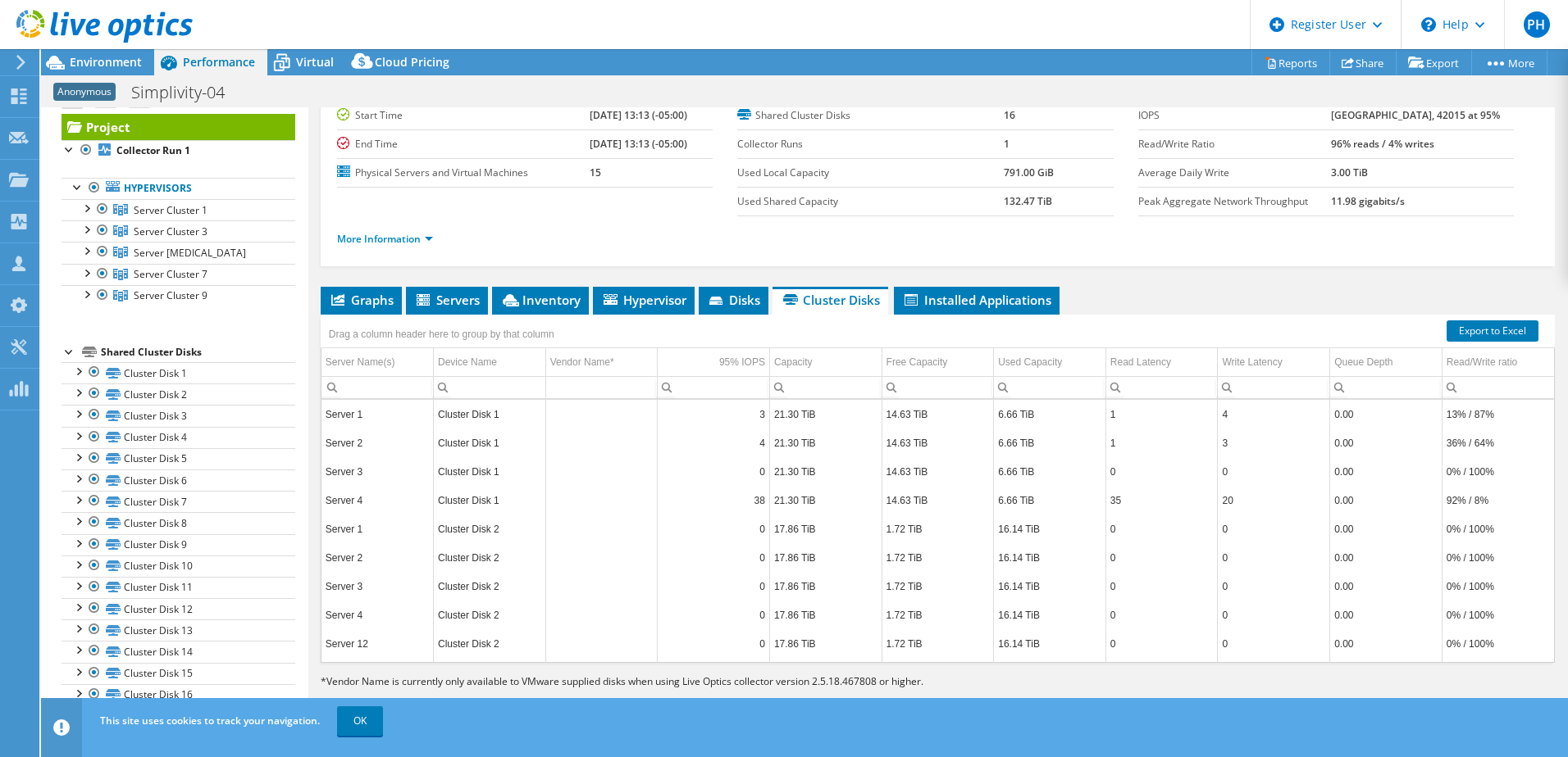
click at [1003, 200] on b "132.47 TiB" at bounding box center [1028, 201] width 49 height 14
drag, startPoint x: 997, startPoint y: 200, endPoint x: 992, endPoint y: 181, distance: 19.6
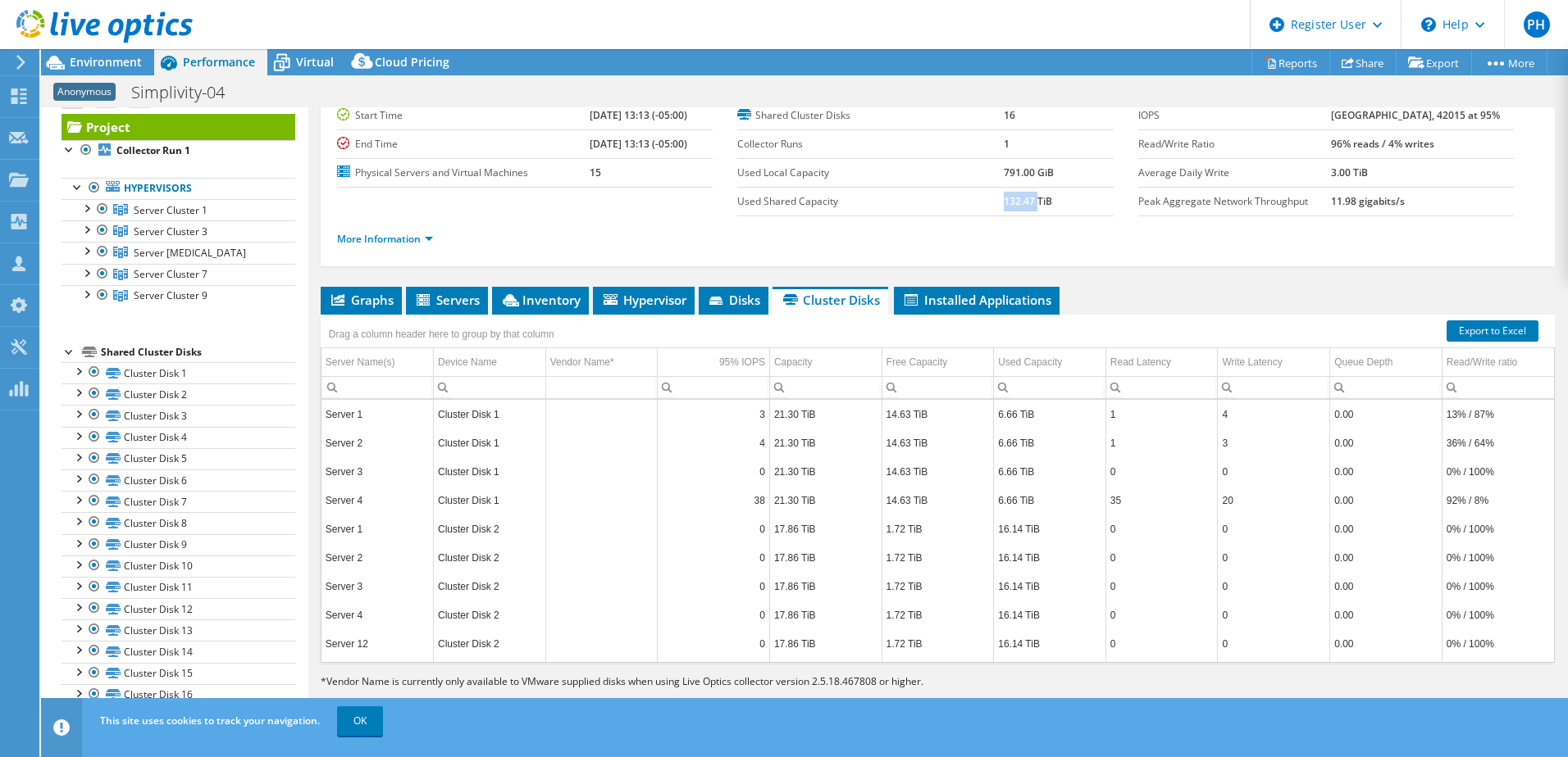
click at [992, 181] on td "Used Local Capacity" at bounding box center [870, 172] width 267 height 28
click at [988, 204] on label "Used Shared Capacity" at bounding box center [870, 201] width 267 height 17
click at [1004, 201] on b "132.47 TiB" at bounding box center [1028, 201] width 49 height 14
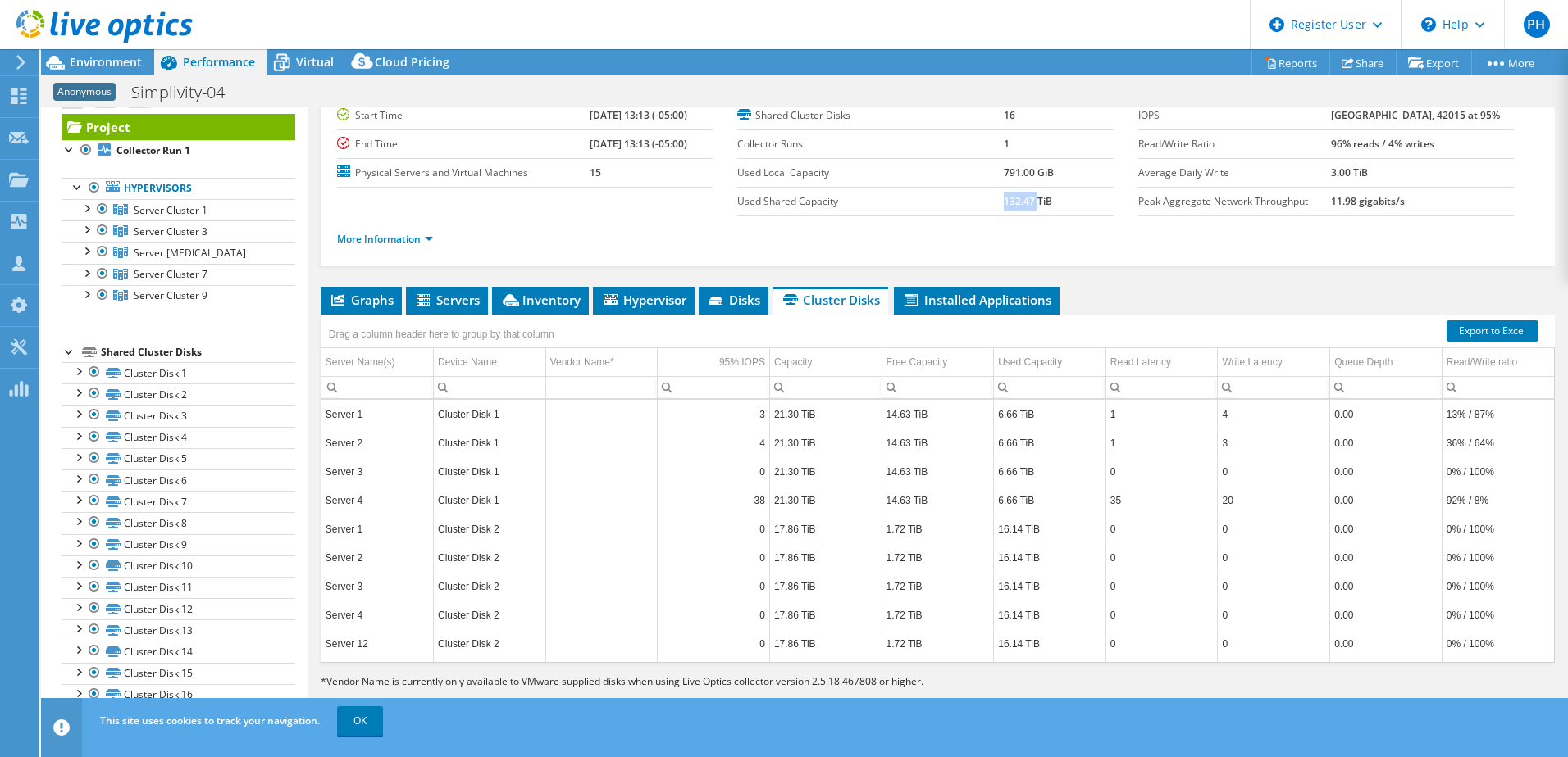
click at [1004, 201] on b "132.47 TiB" at bounding box center [1028, 201] width 49 height 14
drag, startPoint x: 1004, startPoint y: 201, endPoint x: 987, endPoint y: 216, distance: 22.7
click at [987, 216] on td "Used Shared Capacity" at bounding box center [870, 200] width 267 height 28
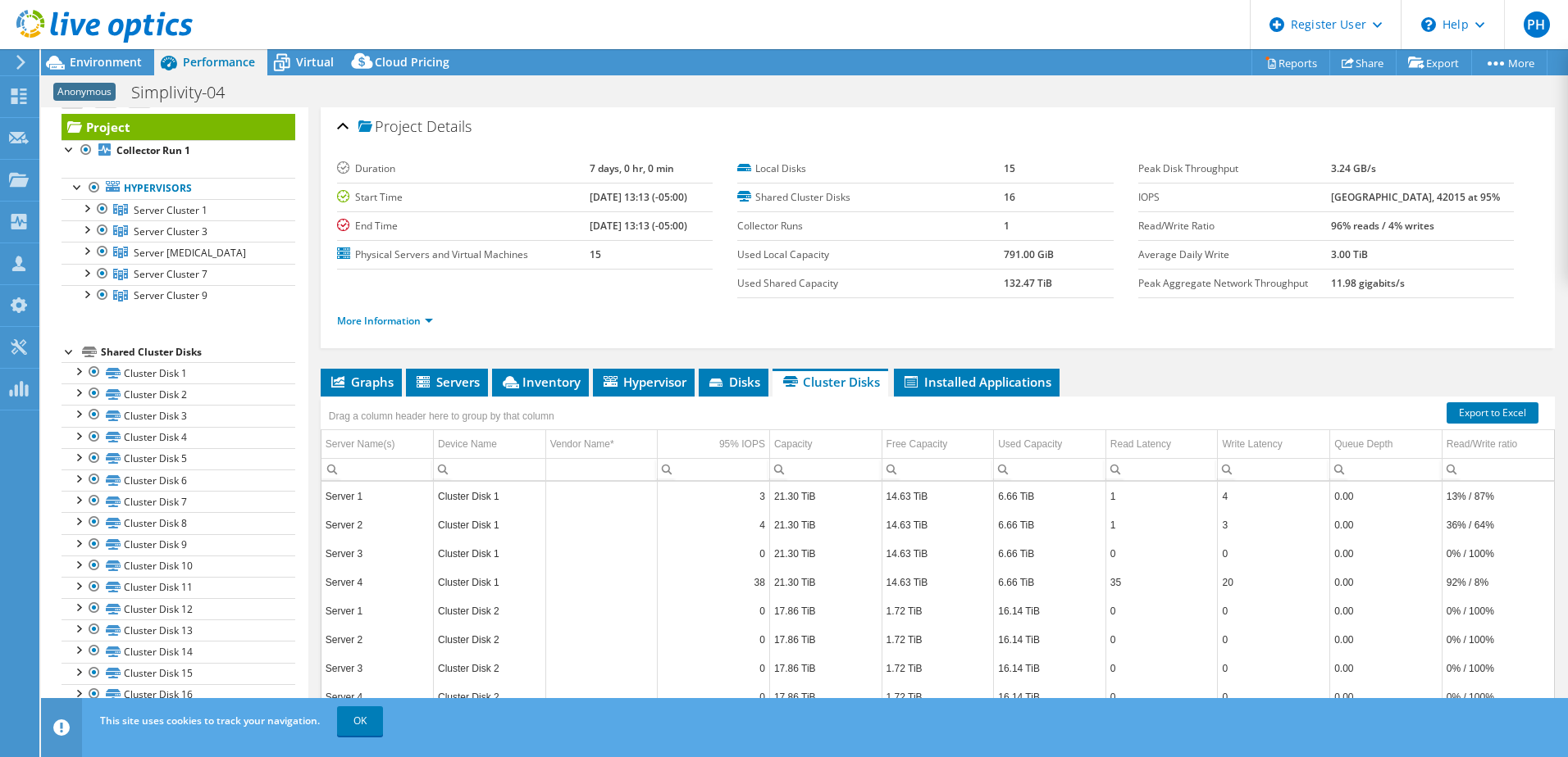
drag, startPoint x: 1338, startPoint y: 289, endPoint x: 1367, endPoint y: 289, distance: 29.0
click at [1367, 289] on tr "Peak Aggregate Network Throughput 11.98 gigabits/s" at bounding box center [1326, 282] width 376 height 28
drag, startPoint x: 1367, startPoint y: 289, endPoint x: 1289, endPoint y: 329, distance: 87.7
click at [1289, 329] on ul "More Information" at bounding box center [937, 319] width 1201 height 22
drag, startPoint x: 1341, startPoint y: 166, endPoint x: 1375, endPoint y: 167, distance: 34.0
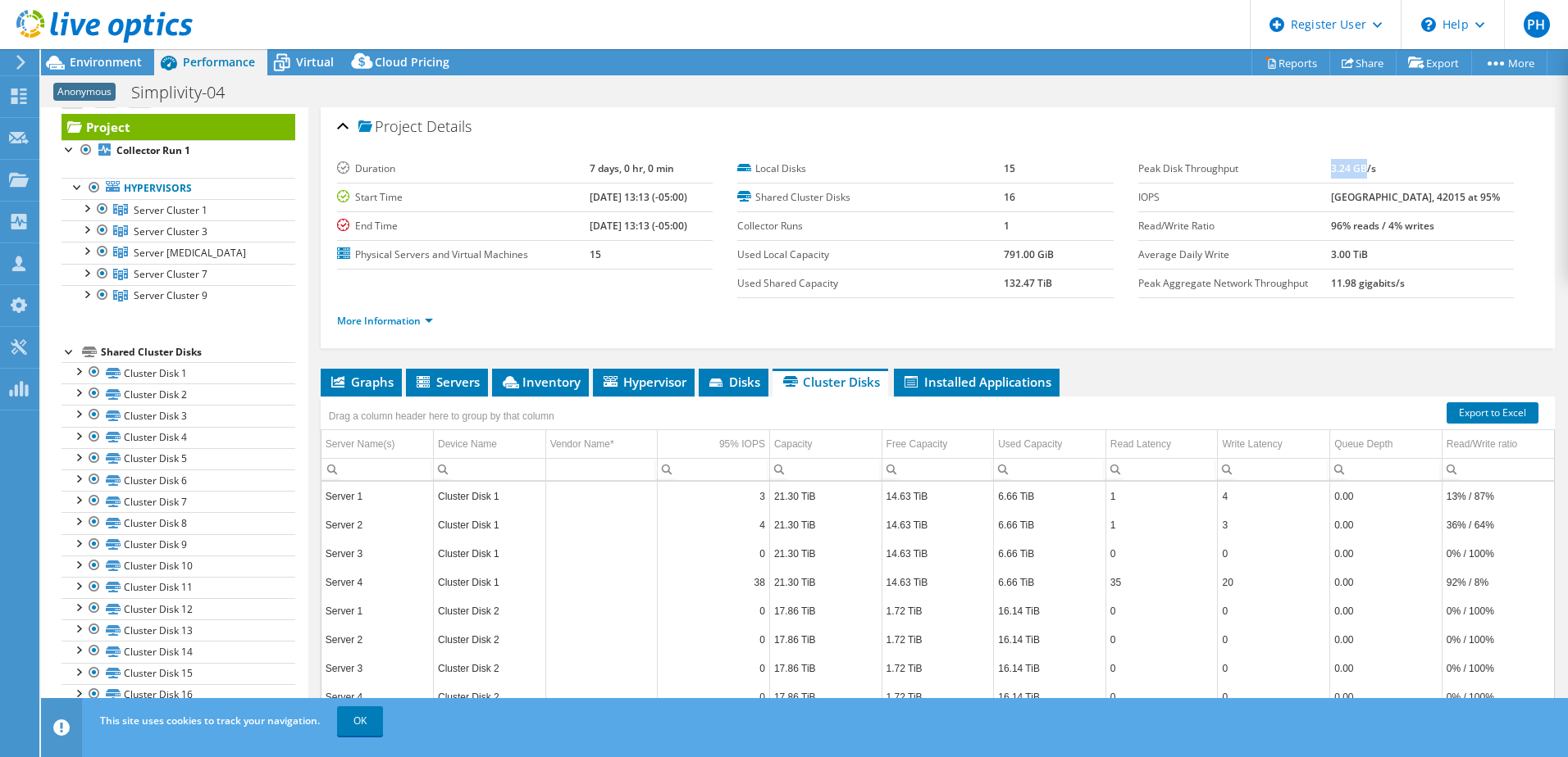
click at [1375, 167] on b "3.24 GB/s" at bounding box center [1353, 168] width 45 height 14
drag, startPoint x: 1375, startPoint y: 167, endPoint x: 1356, endPoint y: 228, distance: 63.9
click at [1356, 228] on b "96% reads / 4% writes" at bounding box center [1382, 226] width 103 height 14
drag, startPoint x: 1338, startPoint y: 174, endPoint x: 1360, endPoint y: 174, distance: 22.0
click at [1360, 174] on tr "Peak Disk Throughput 3.24 GB/s" at bounding box center [1326, 168] width 376 height 28
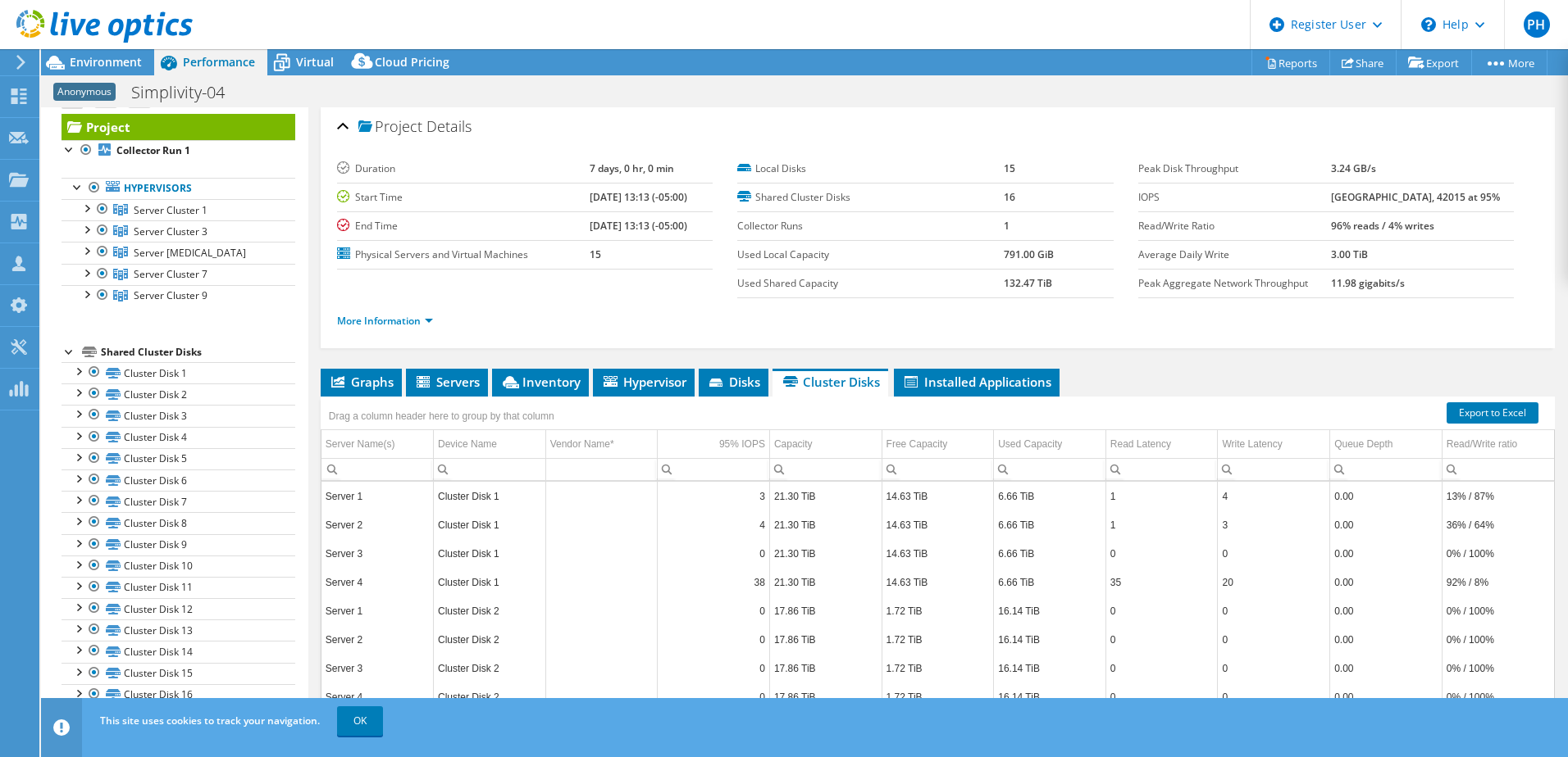
drag, startPoint x: 1360, startPoint y: 174, endPoint x: 1371, endPoint y: 197, distance: 25.5
click at [1371, 197] on tr "IOPS 77711 at Peak, 42015 at 95%" at bounding box center [1326, 197] width 376 height 28
click at [1323, 339] on div "More Information" at bounding box center [937, 321] width 1201 height 46
drag, startPoint x: 1425, startPoint y: 201, endPoint x: 1440, endPoint y: 209, distance: 17.0
click at [1440, 209] on td "77711 at Peak, 42015 at 95%" at bounding box center [1422, 197] width 183 height 28
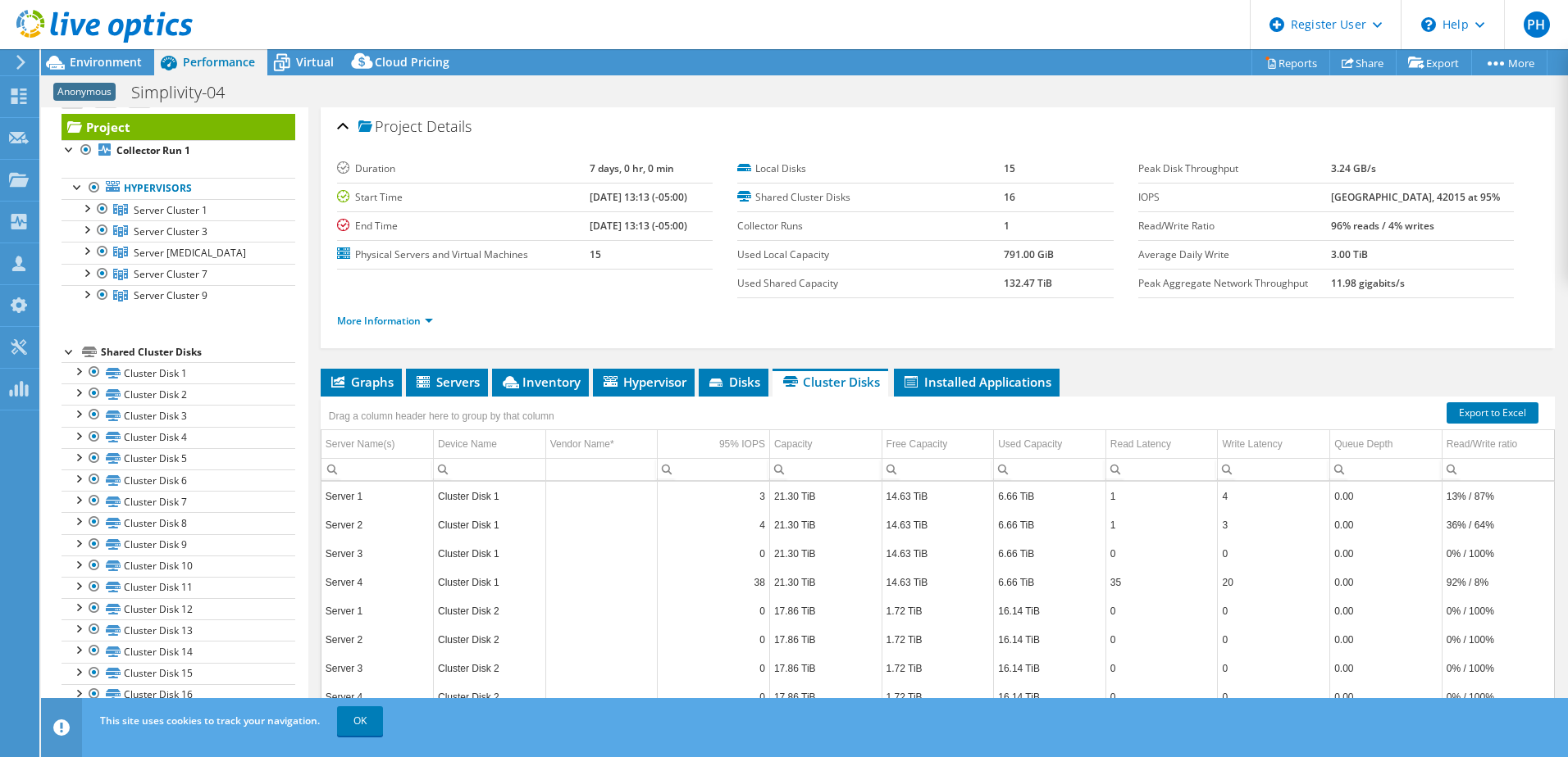
drag, startPoint x: 1440, startPoint y: 209, endPoint x: 1366, endPoint y: 310, distance: 125.2
click at [1366, 310] on ul "More Information" at bounding box center [937, 319] width 1201 height 22
drag, startPoint x: 1344, startPoint y: 234, endPoint x: 1361, endPoint y: 236, distance: 17.1
click at [1361, 236] on td "96% reads / 4% writes" at bounding box center [1422, 225] width 183 height 28
drag, startPoint x: 1361, startPoint y: 236, endPoint x: 1330, endPoint y: 341, distance: 109.5
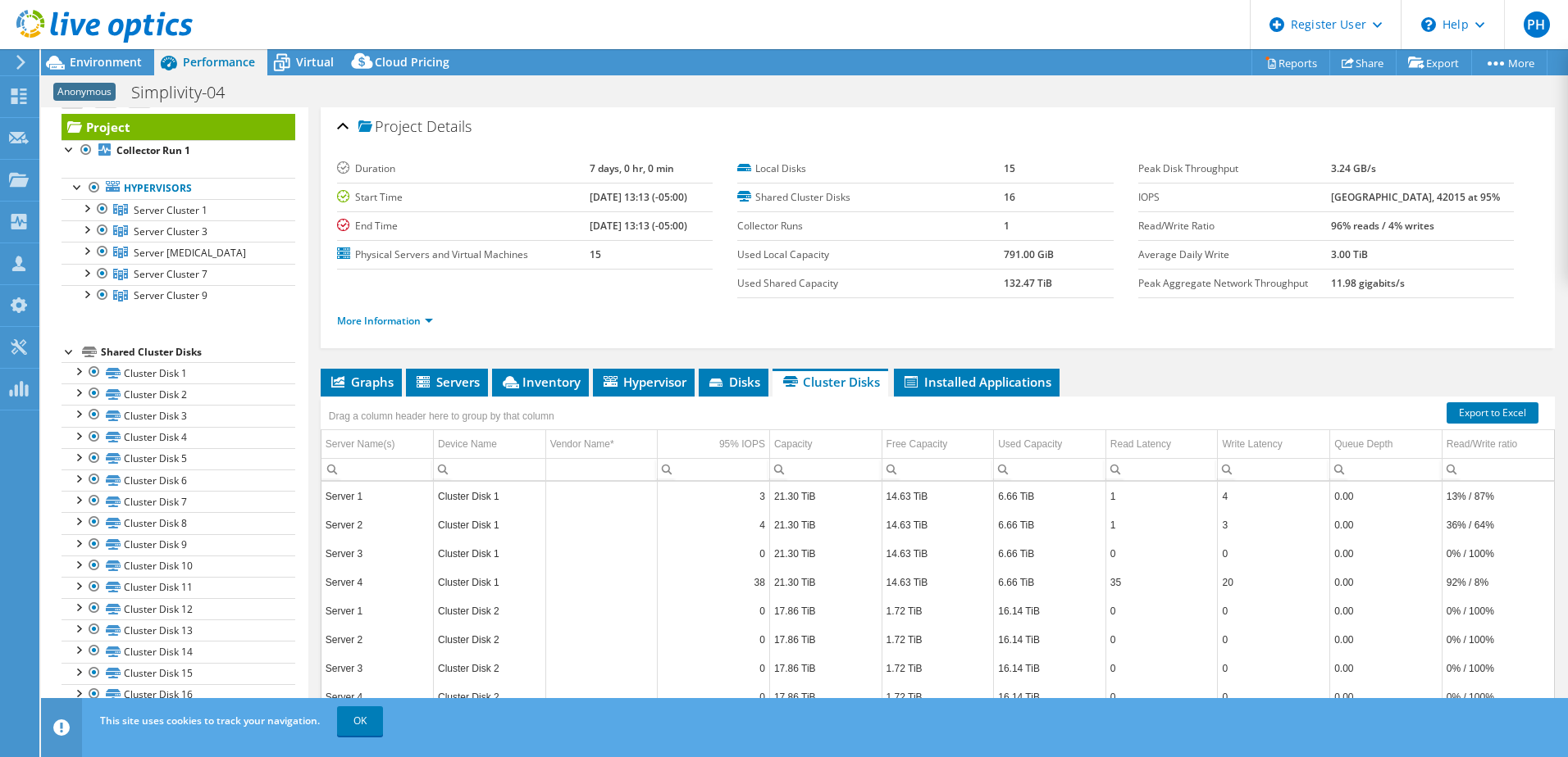
click at [1330, 341] on div "More Information" at bounding box center [937, 321] width 1201 height 46
click at [1003, 198] on b "16" at bounding box center [1009, 197] width 12 height 14
drag, startPoint x: 1000, startPoint y: 198, endPoint x: 1097, endPoint y: 320, distance: 155.9
click at [1097, 320] on ul "More Information" at bounding box center [937, 319] width 1201 height 22
